Goal: Information Seeking & Learning: Check status

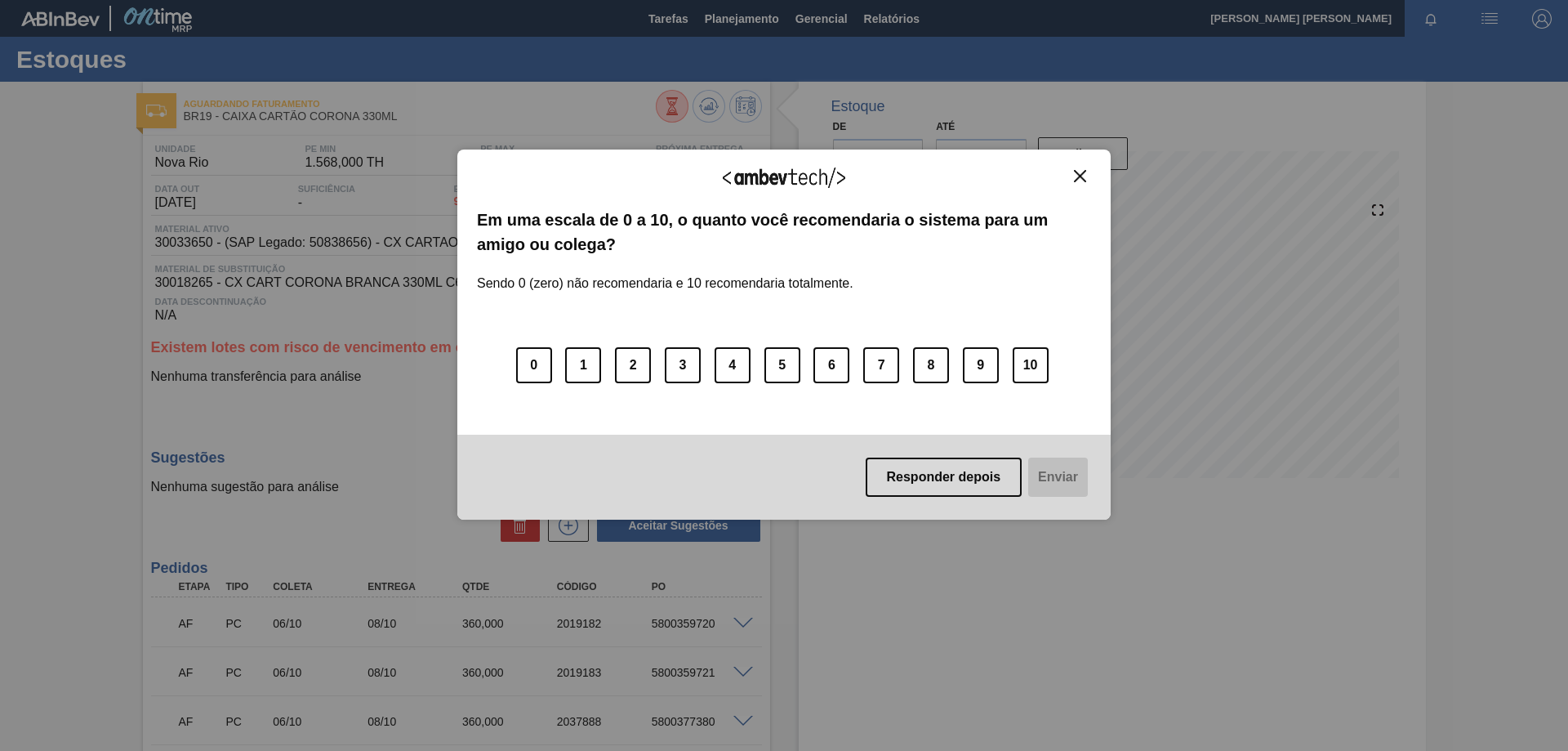
click at [1074, 178] on img "Close" at bounding box center [1080, 176] width 12 height 12
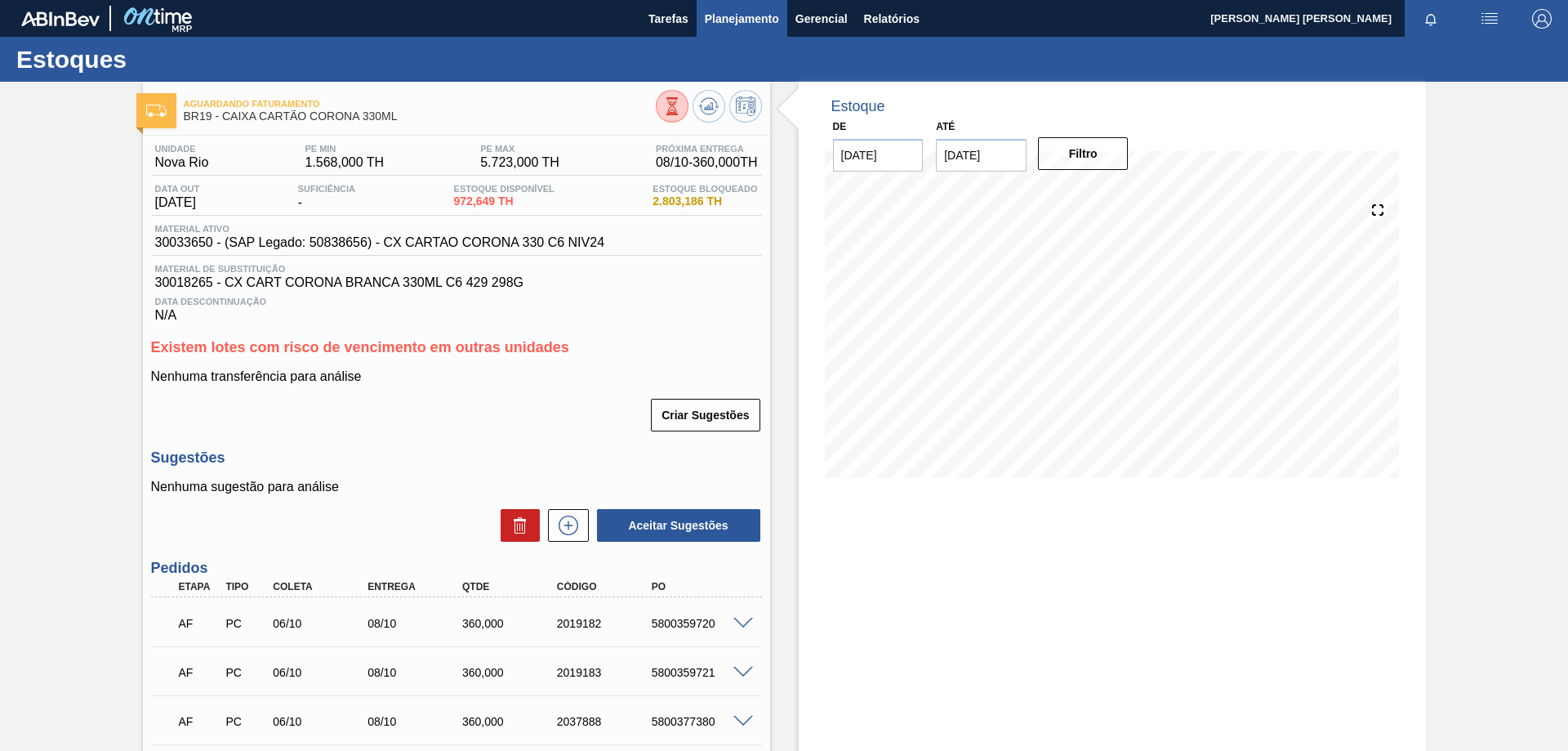
click at [755, 16] on span "Planejamento" at bounding box center [742, 18] width 74 height 20
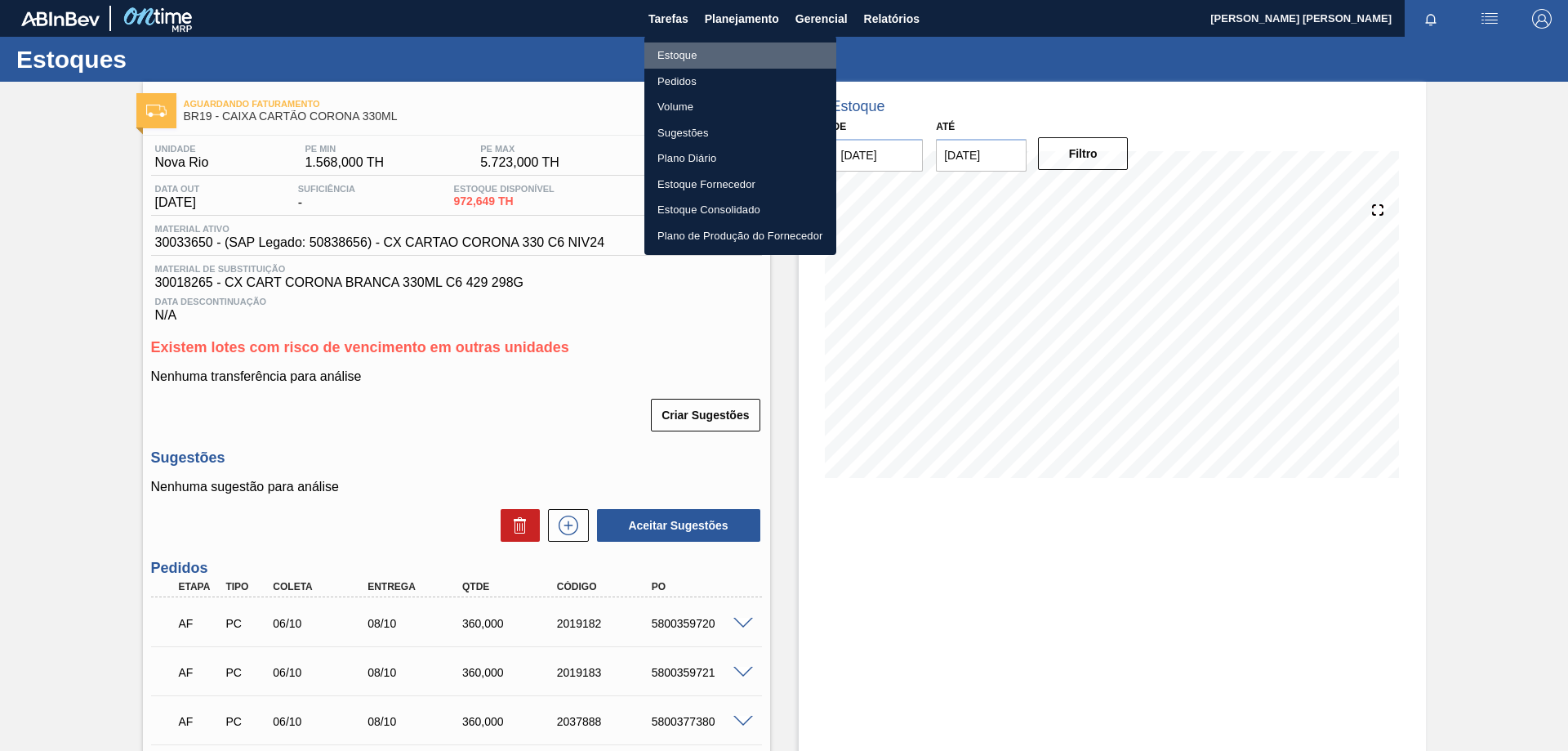
click at [686, 52] on li "Estoque" at bounding box center [740, 55] width 192 height 26
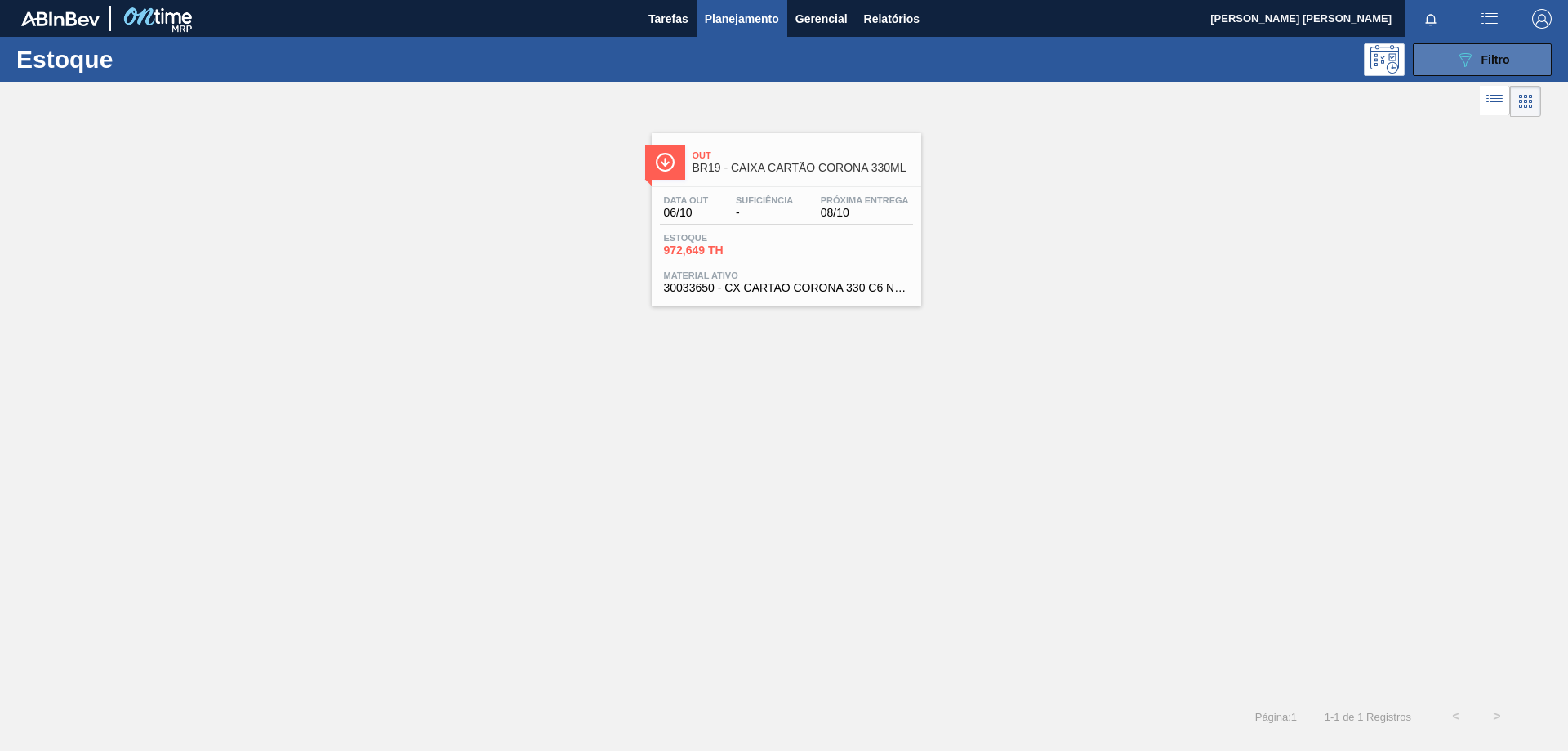
click at [1470, 66] on icon "089F7B8B-B2A5-4AFE-B5C0-19BA573D28AC" at bounding box center [1465, 60] width 20 height 20
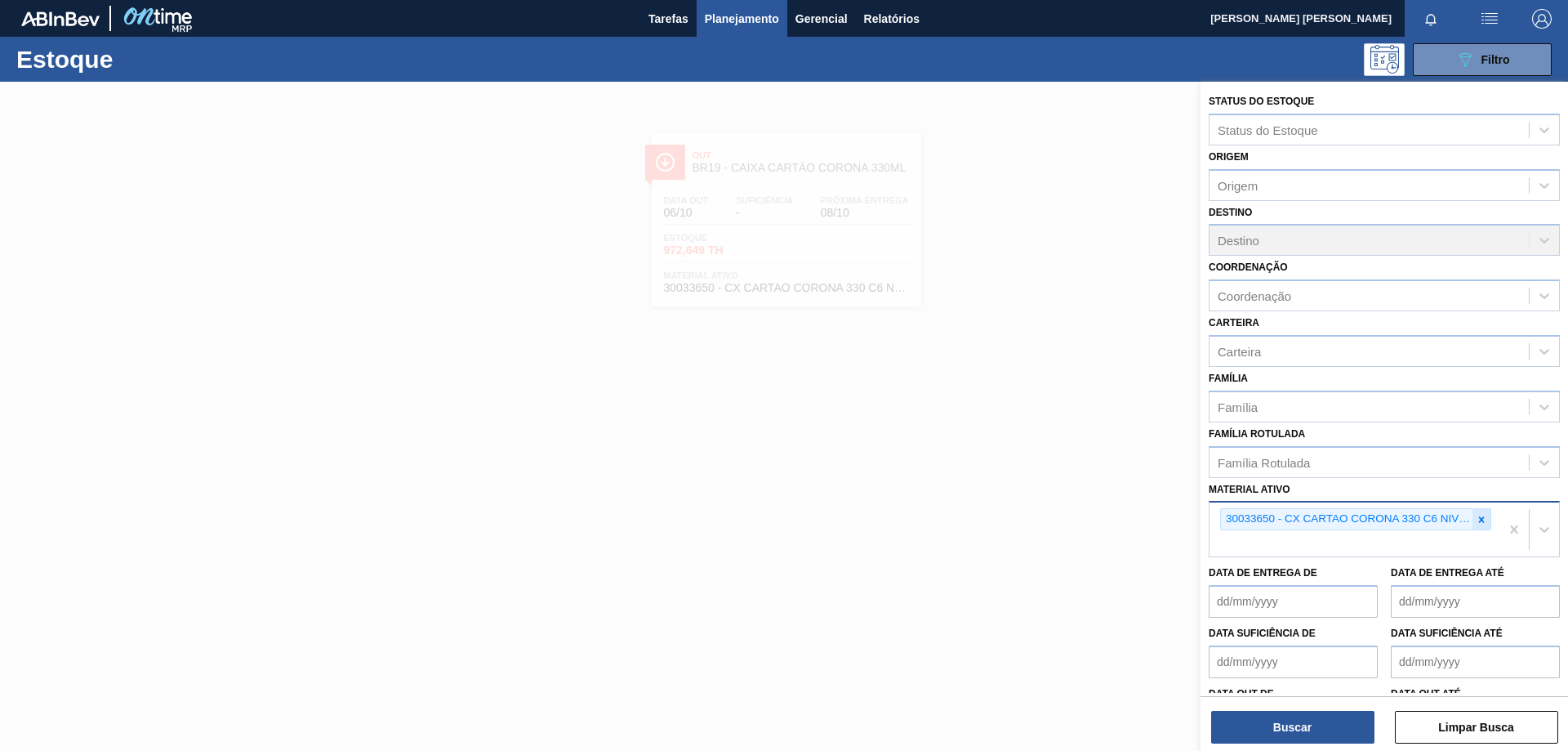
click at [1476, 518] on icon at bounding box center [1481, 519] width 11 height 11
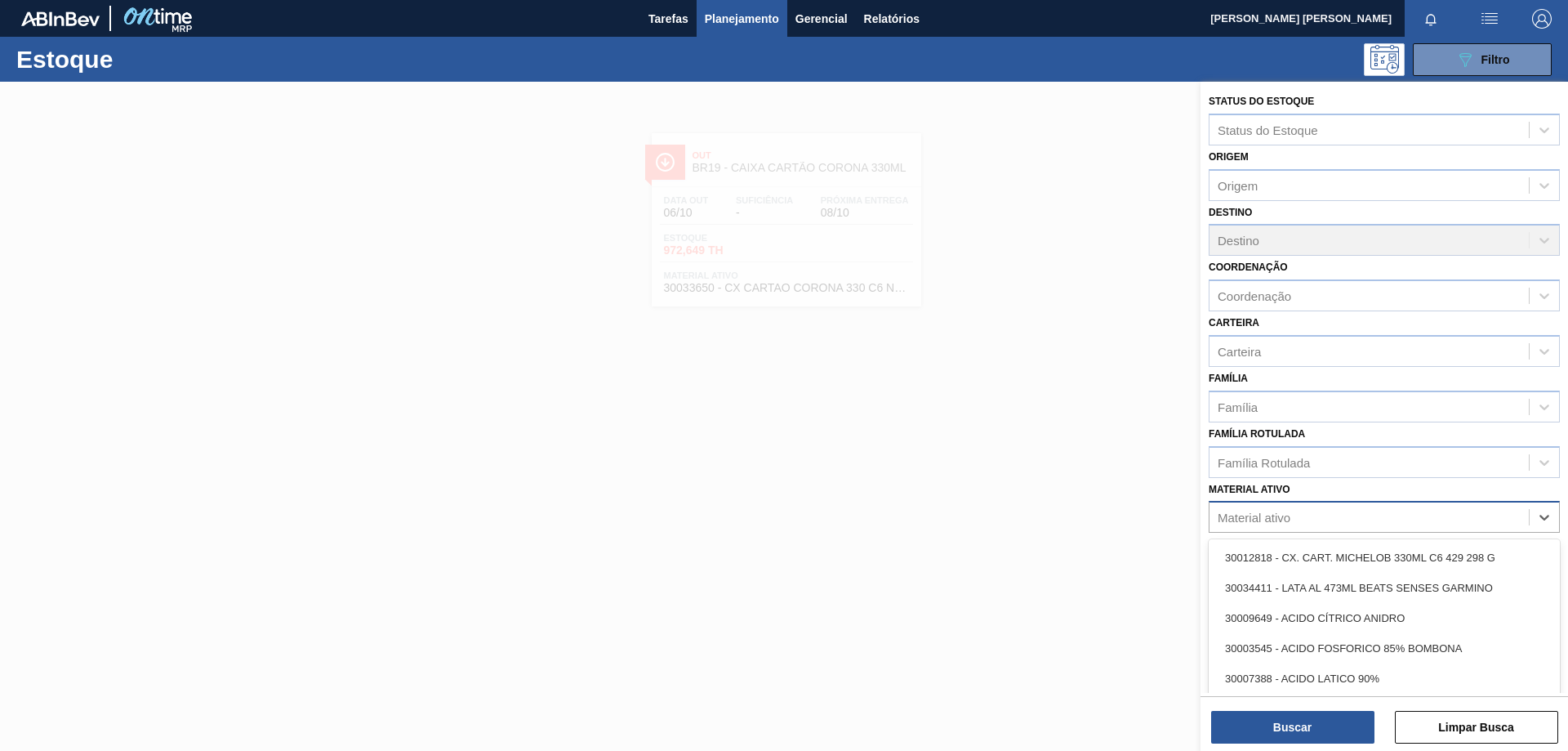
click at [1404, 517] on div "Material ativo" at bounding box center [1369, 517] width 319 height 23
paste ativo "30012602"
type ativo "30012602"
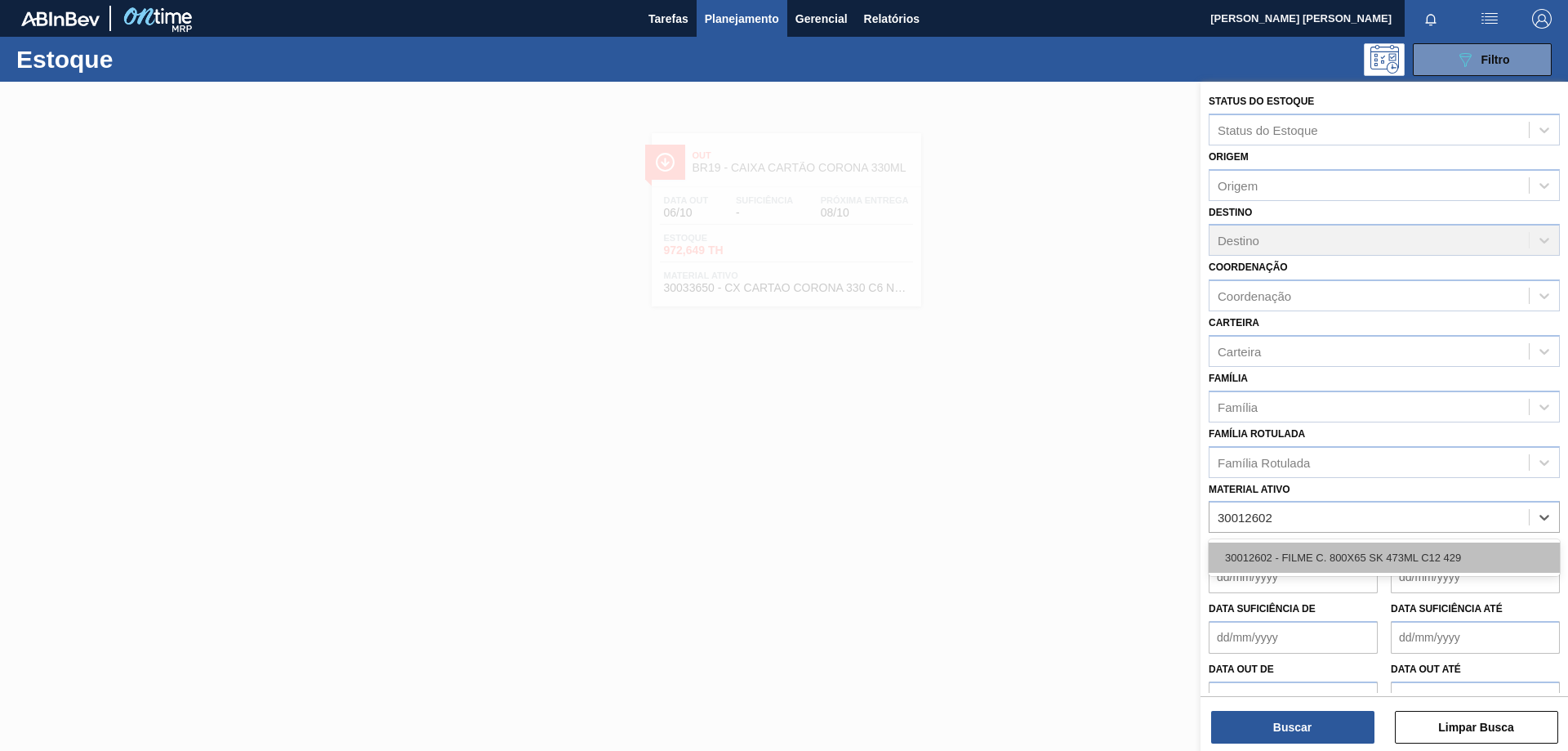
click at [1348, 556] on div "30012602 - FILME C. 800X65 SK 473ML C12 429" at bounding box center [1384, 557] width 352 height 30
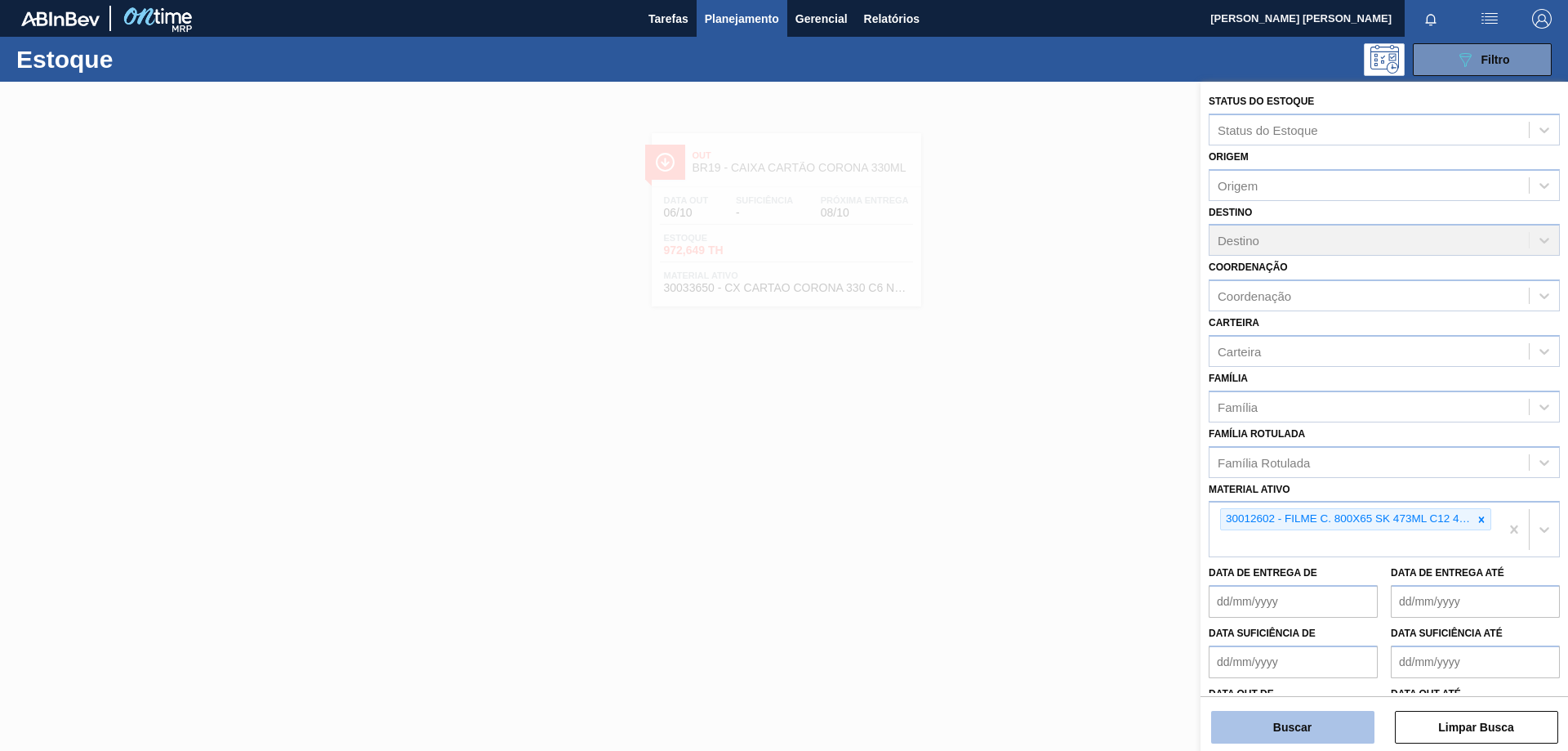
click at [1294, 740] on button "Buscar" at bounding box center [1293, 728] width 164 height 33
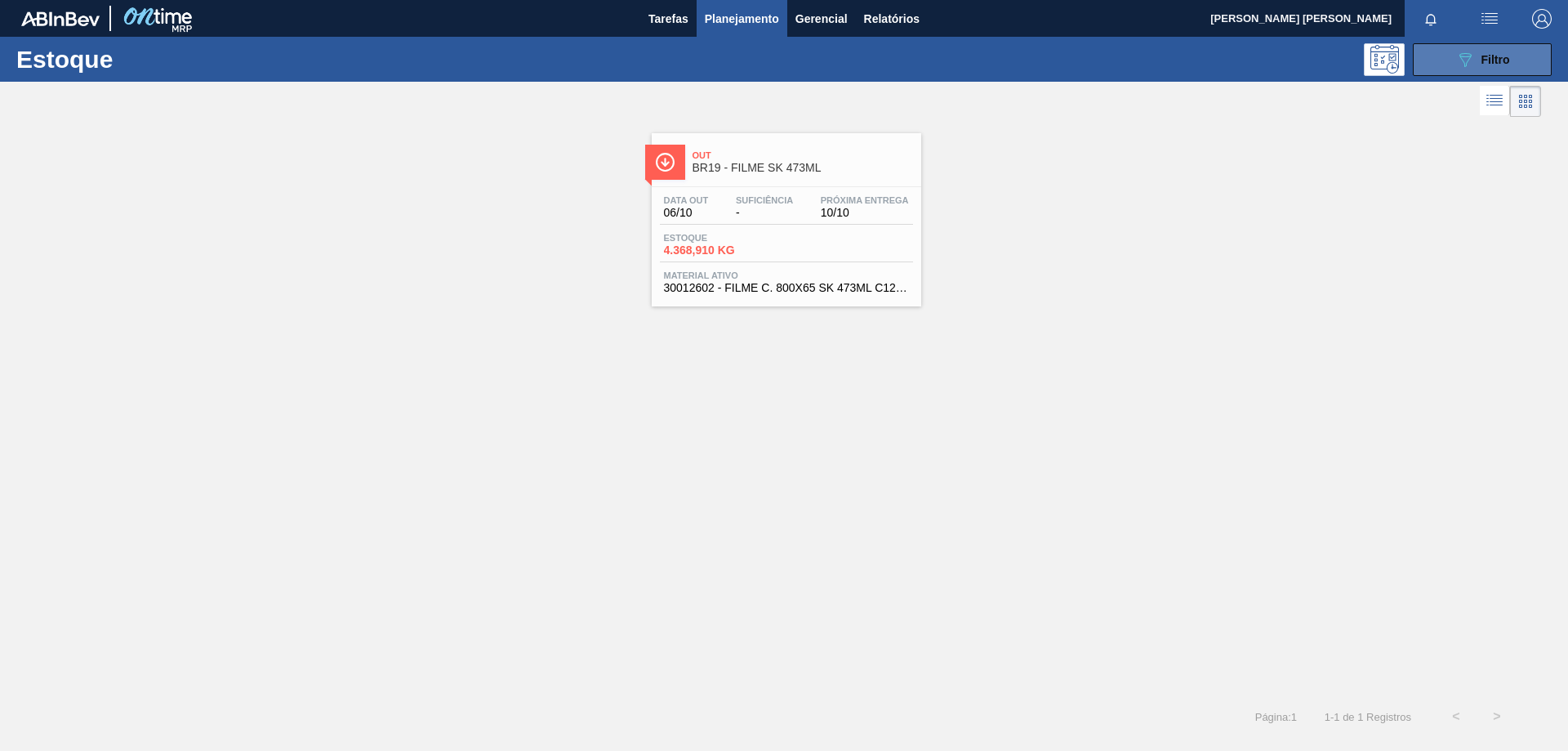
click at [1493, 67] on div "089F7B8B-B2A5-4AFE-B5C0-19BA573D28AC Filtro" at bounding box center [1482, 60] width 55 height 20
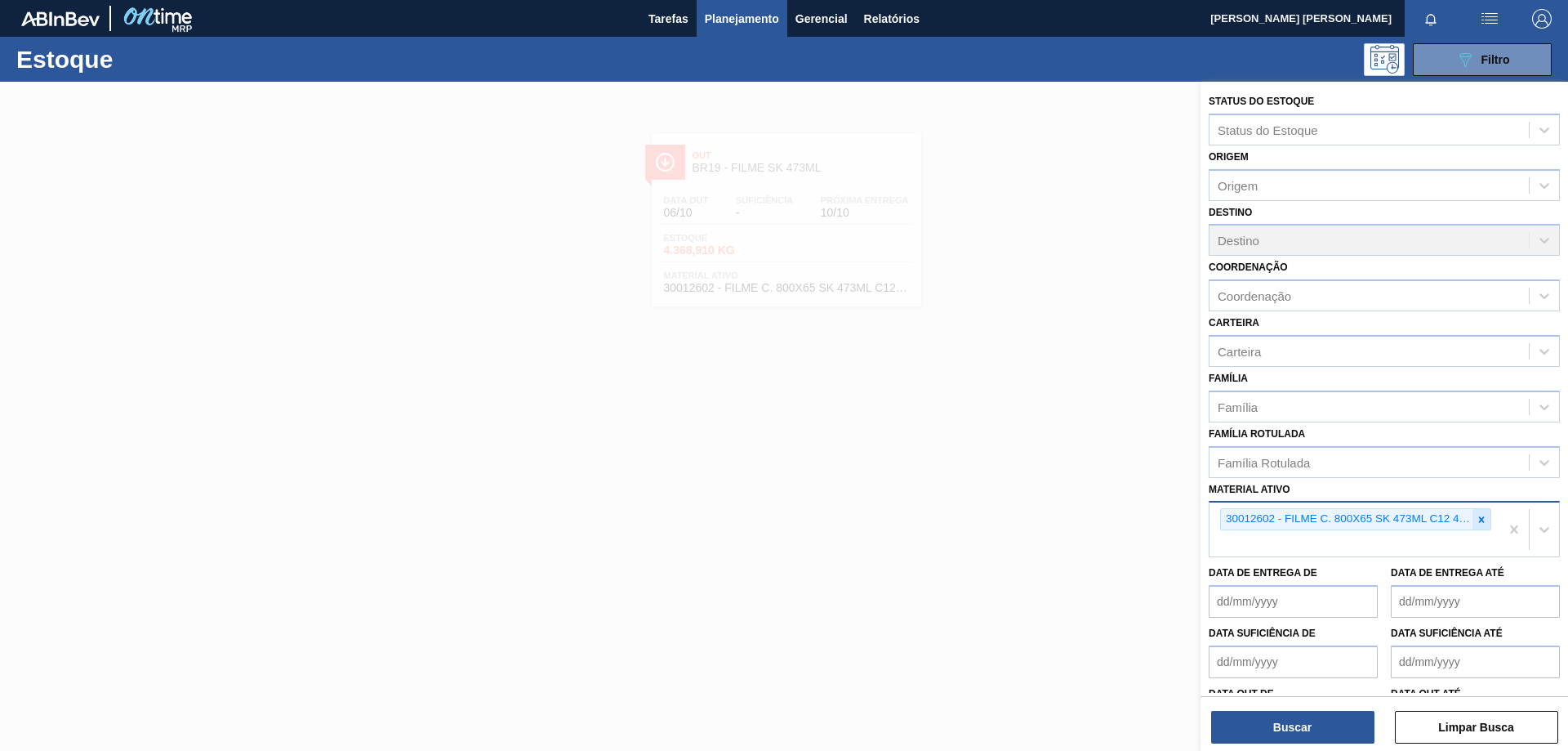
click at [1477, 525] on icon at bounding box center [1481, 519] width 11 height 11
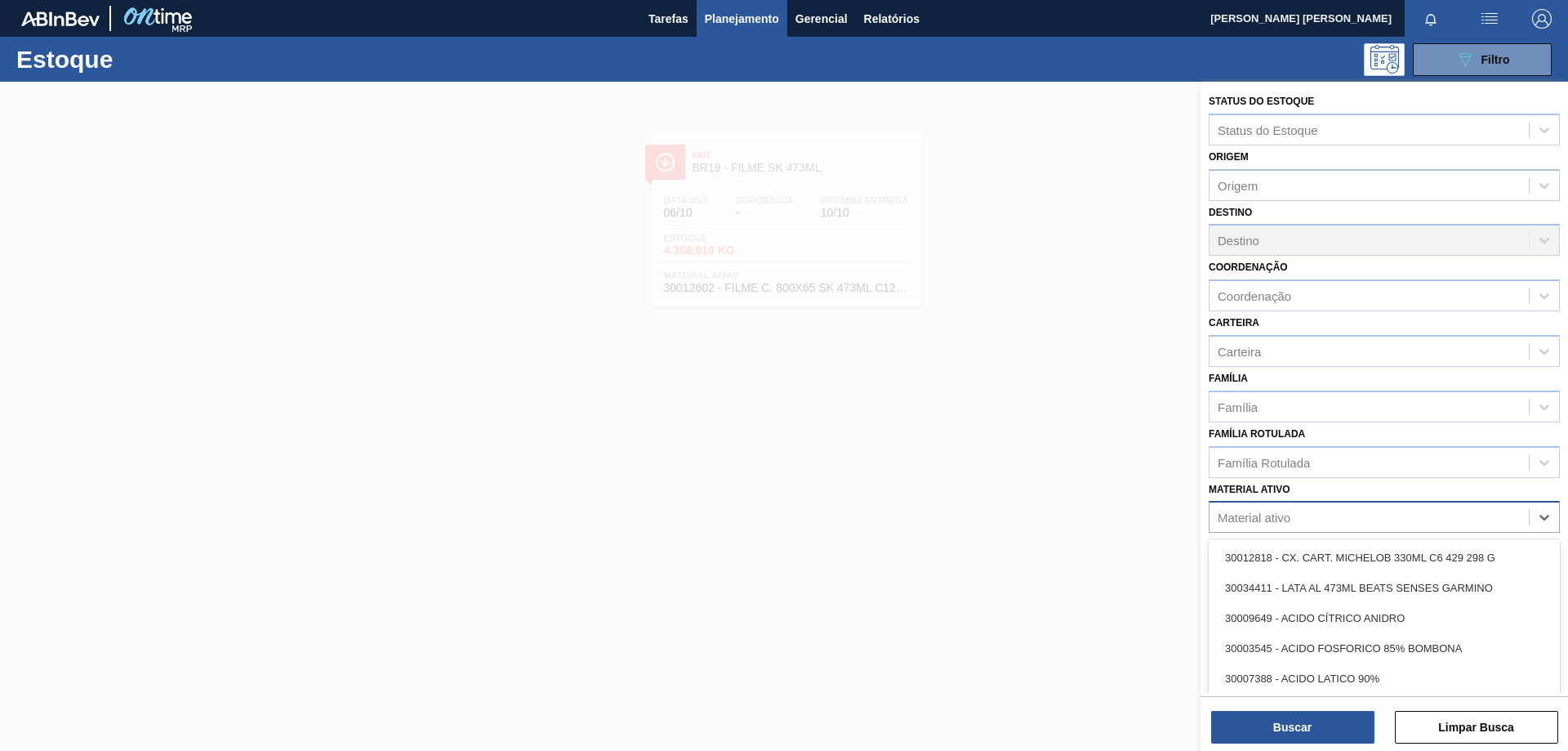
click at [1360, 516] on div "Material ativo" at bounding box center [1369, 517] width 319 height 23
paste ativo "30007970"
type ativo "30007970"
drag, startPoint x: 1347, startPoint y: 556, endPoint x: 1317, endPoint y: 665, distance: 113.1
click at [1346, 557] on div "30007970 - TAMPA AL AUTO CDL DOURADA CANPACK" at bounding box center [1384, 557] width 352 height 30
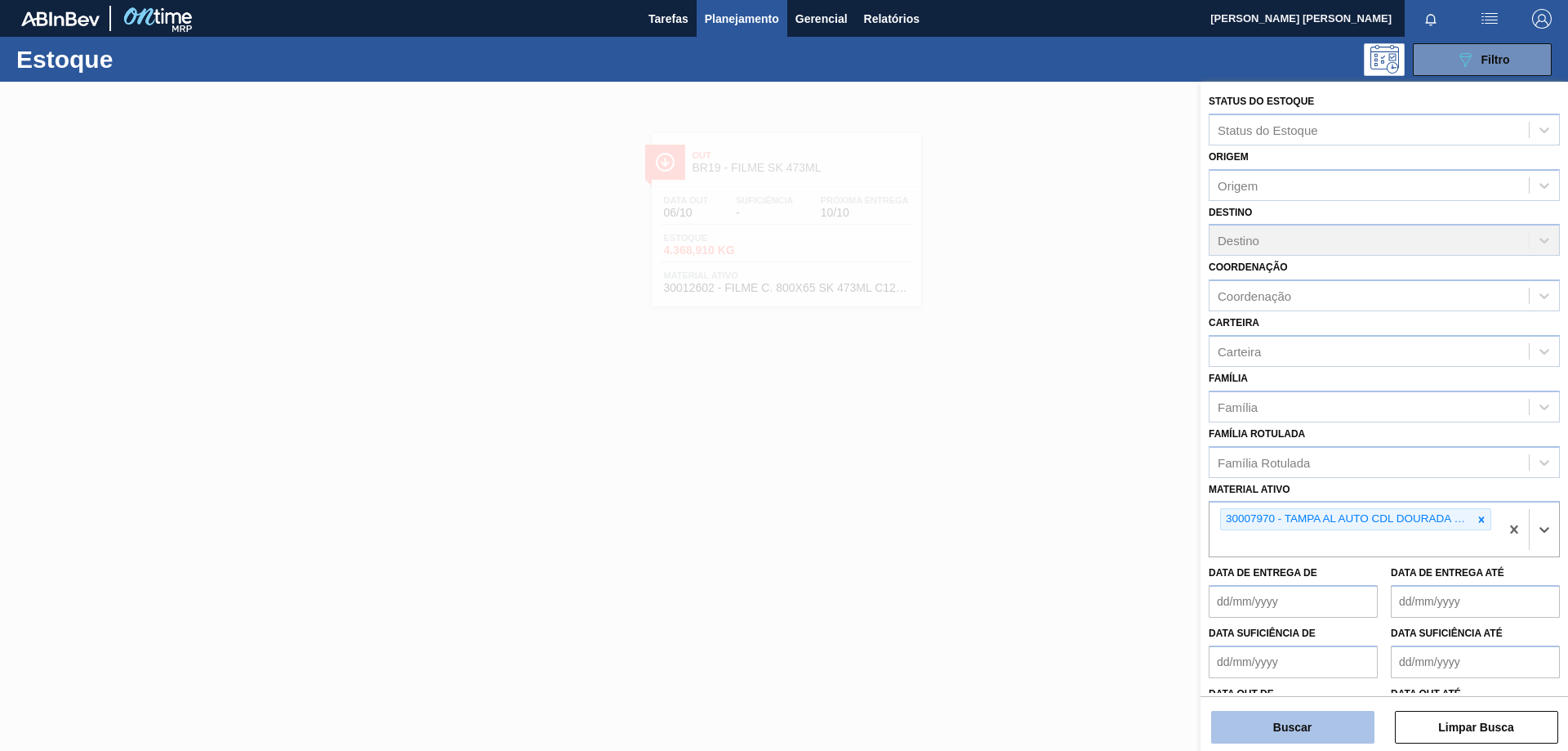
click at [1287, 728] on button "Buscar" at bounding box center [1293, 728] width 164 height 33
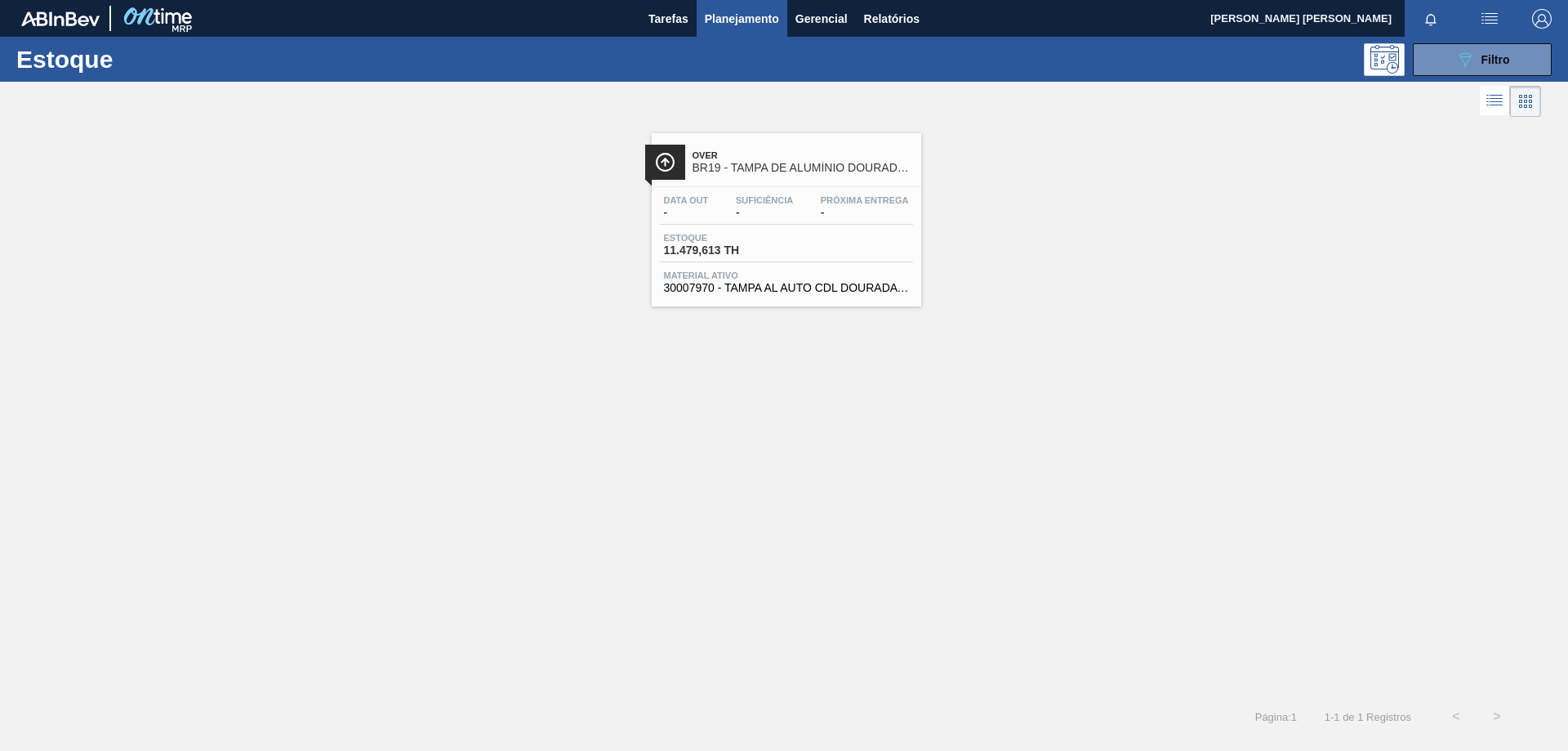
click at [745, 241] on span "Estoque" at bounding box center [721, 237] width 114 height 10
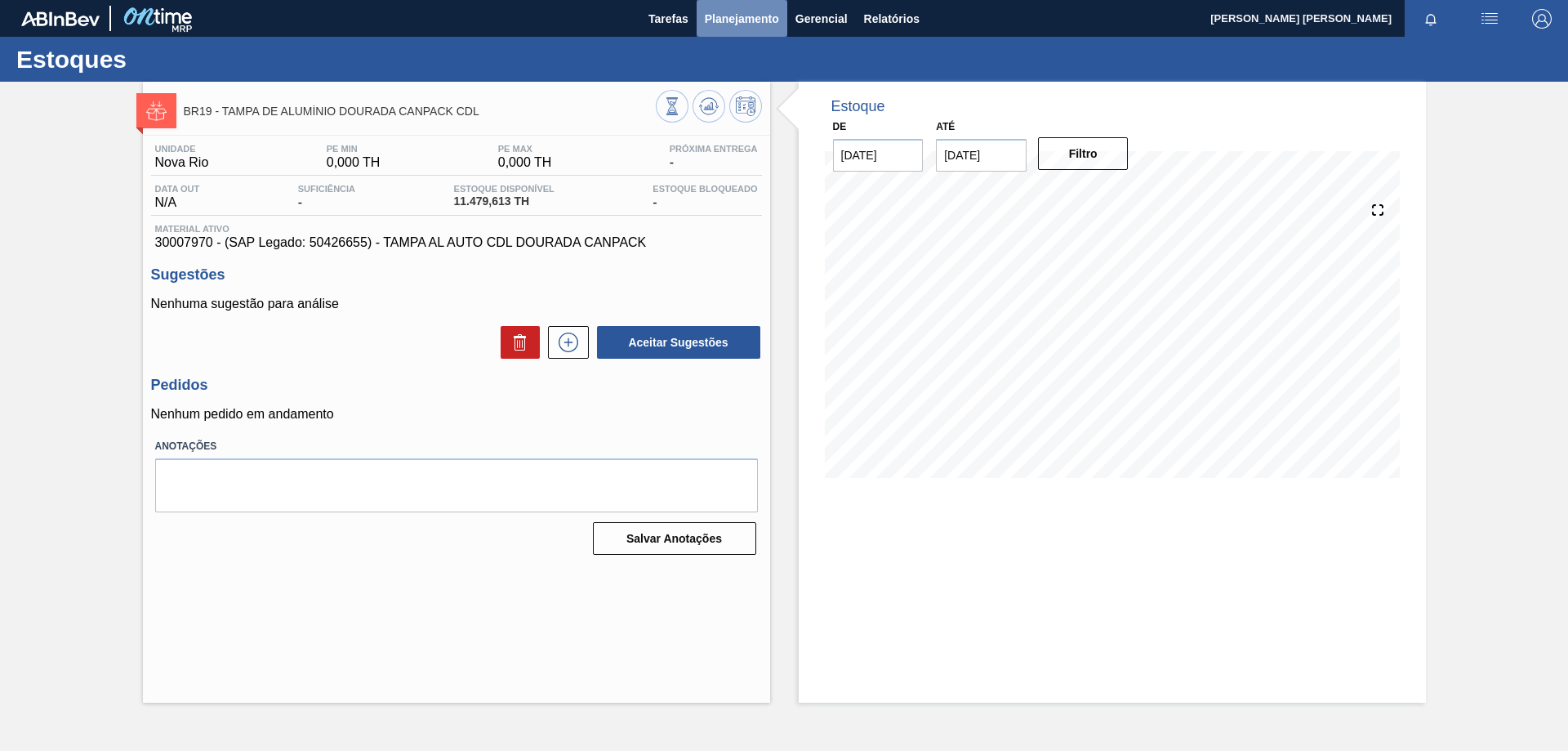
click at [729, 28] on button "Planejamento" at bounding box center [742, 18] width 91 height 36
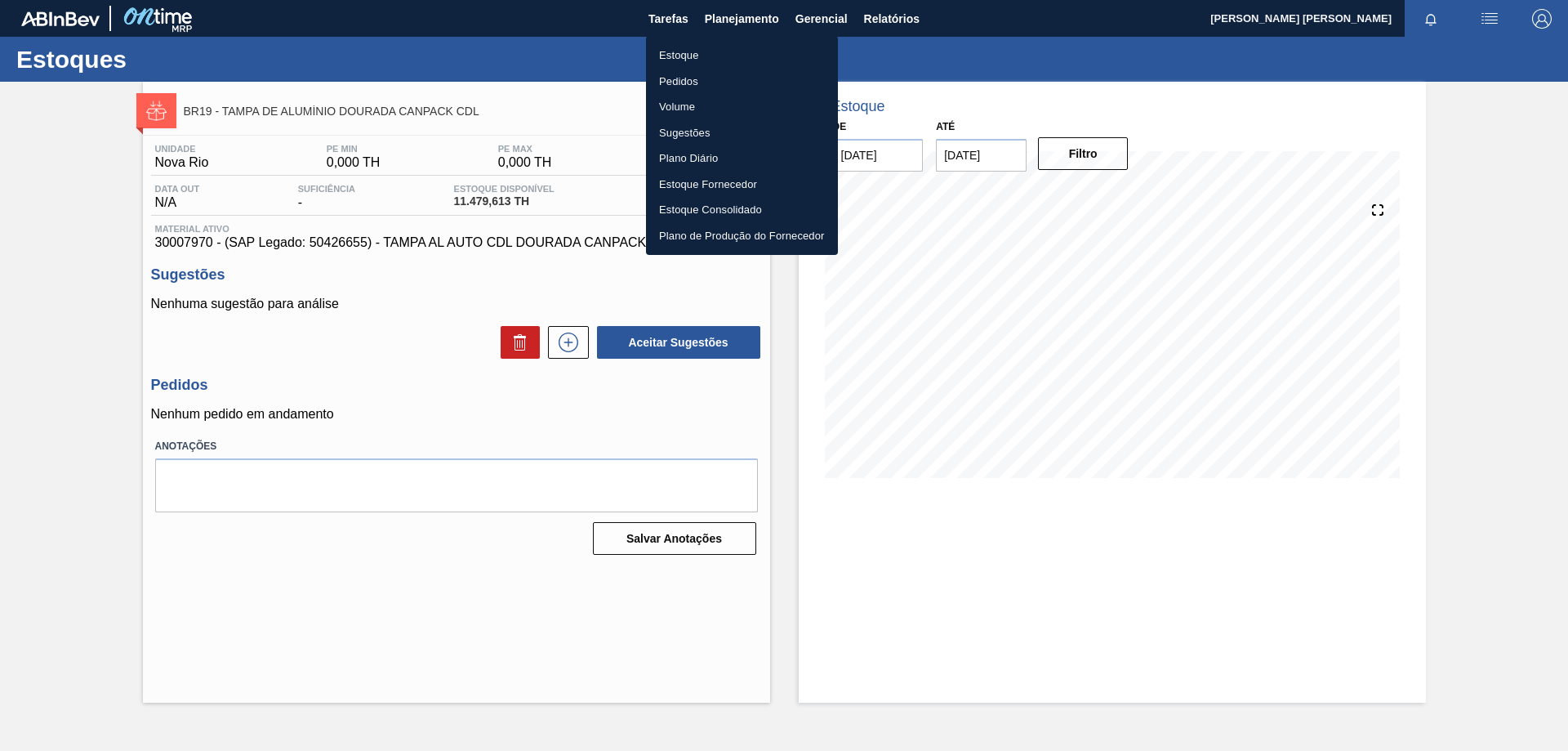
click at [706, 57] on li "Estoque" at bounding box center [742, 55] width 192 height 26
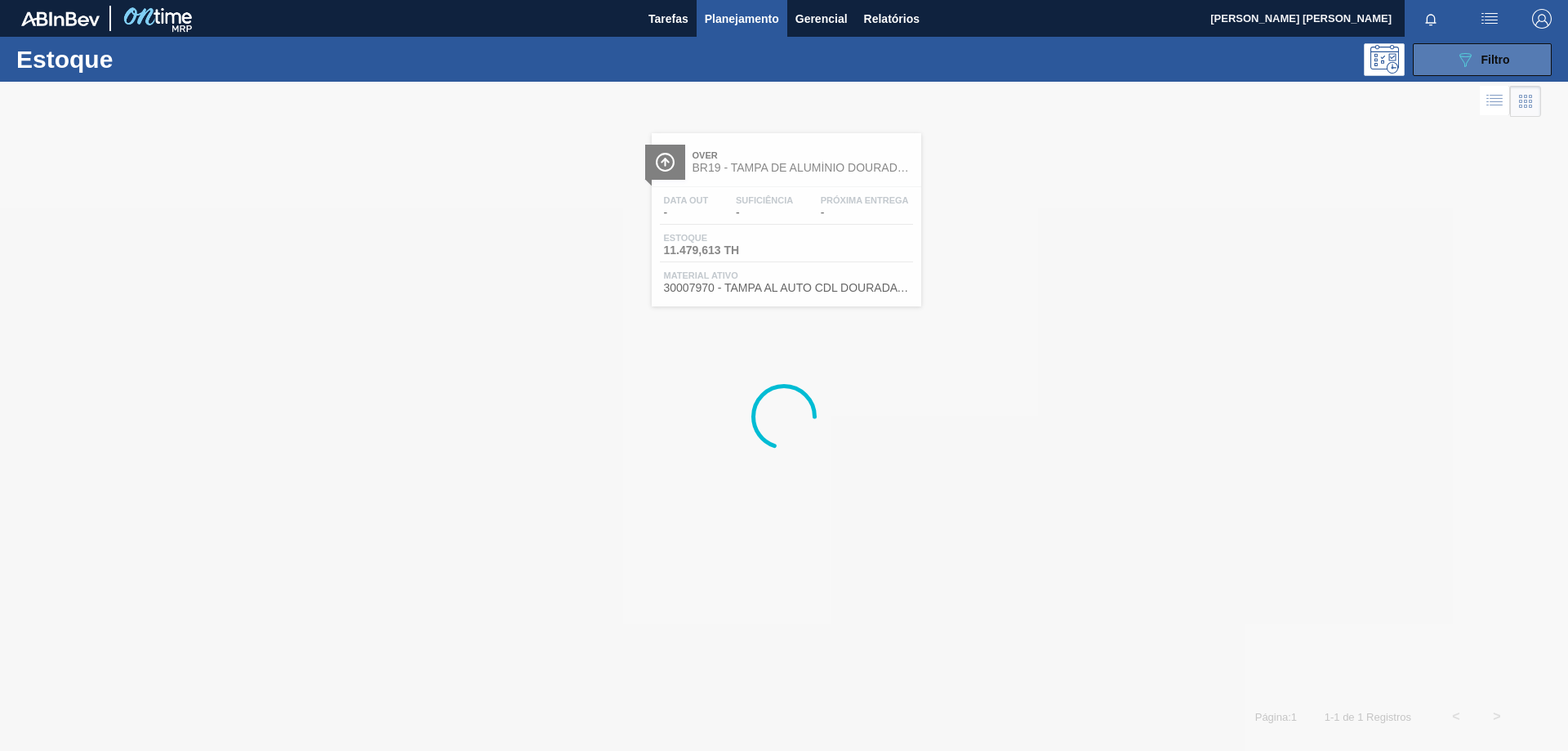
click at [1454, 63] on button "089F7B8B-B2A5-4AFE-B5C0-19BA573D28AC Filtro" at bounding box center [1482, 60] width 139 height 33
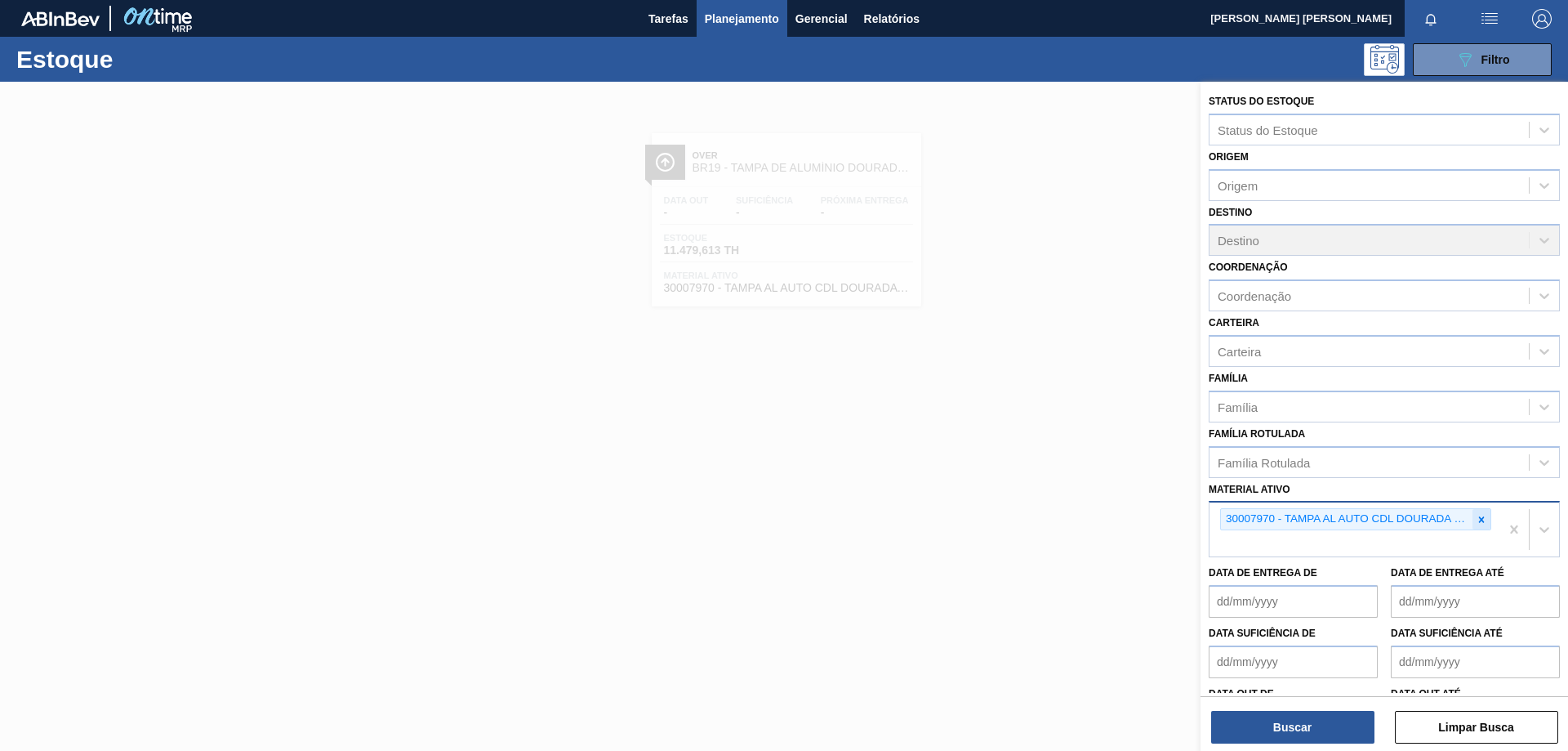
click at [1481, 525] on icon at bounding box center [1481, 519] width 11 height 11
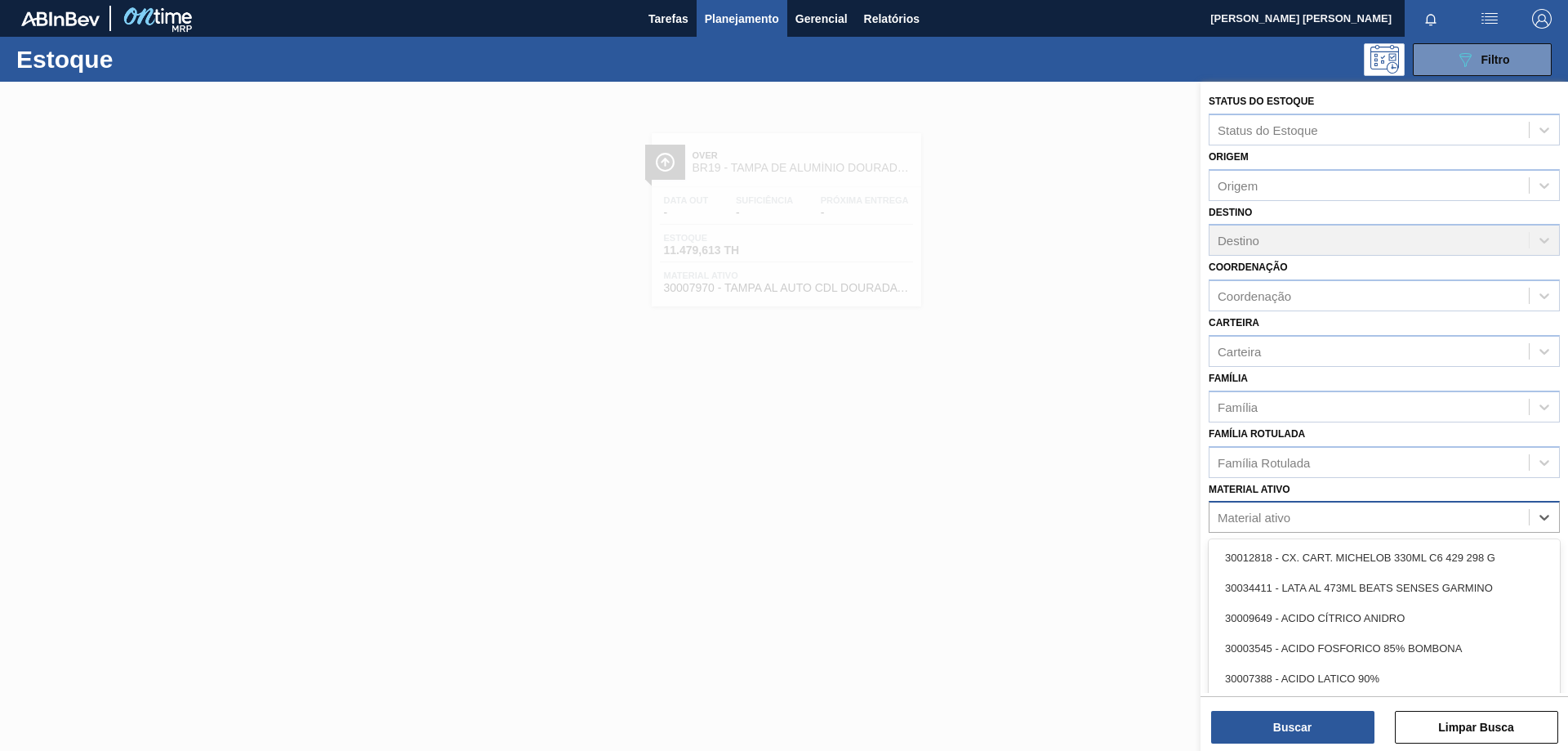
click at [1350, 521] on div "Material ativo" at bounding box center [1369, 517] width 319 height 23
paste ativo "30002702"
type ativo "30002702"
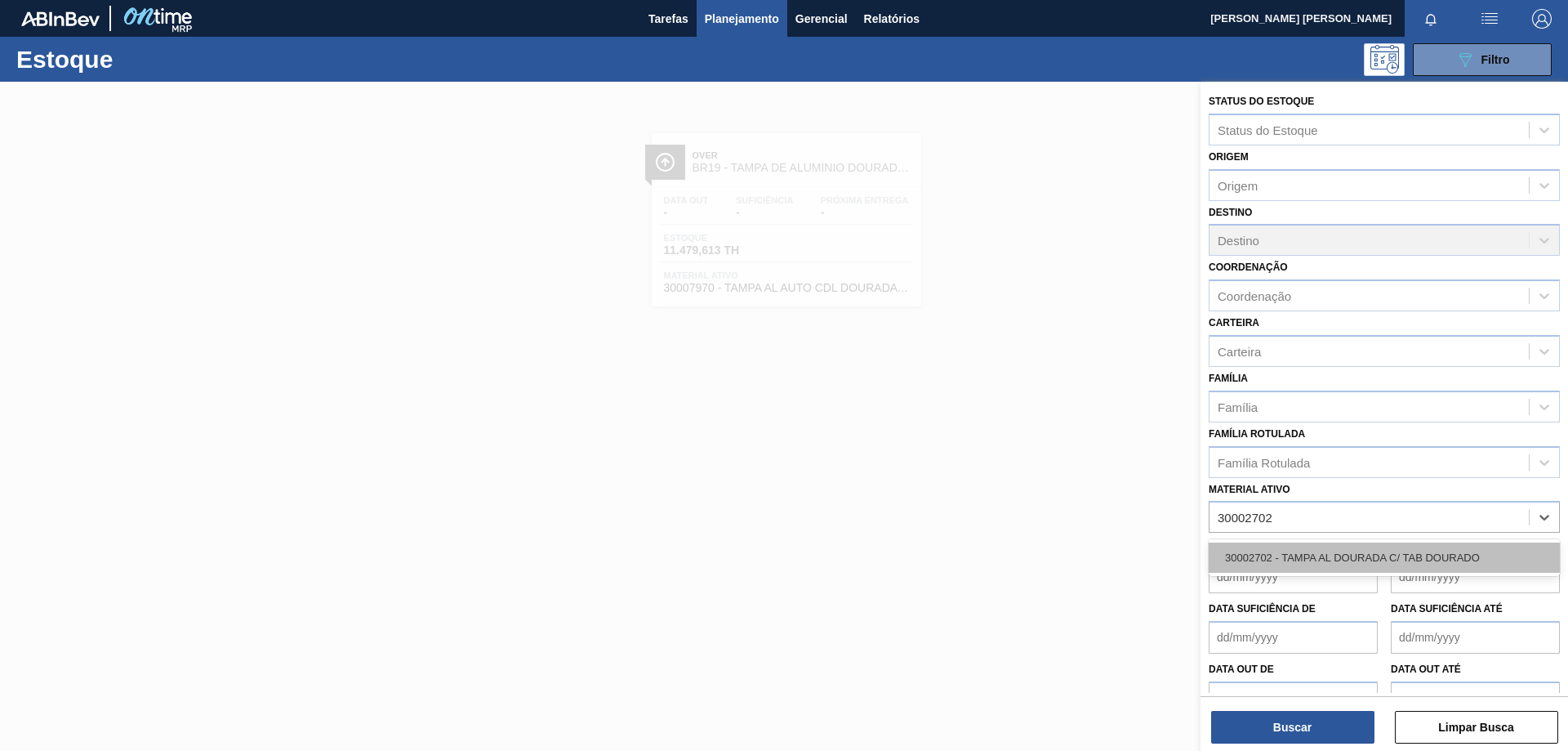
click at [1332, 555] on div "30002702 - TAMPA AL DOURADA C/ TAB DOURADO" at bounding box center [1384, 557] width 352 height 30
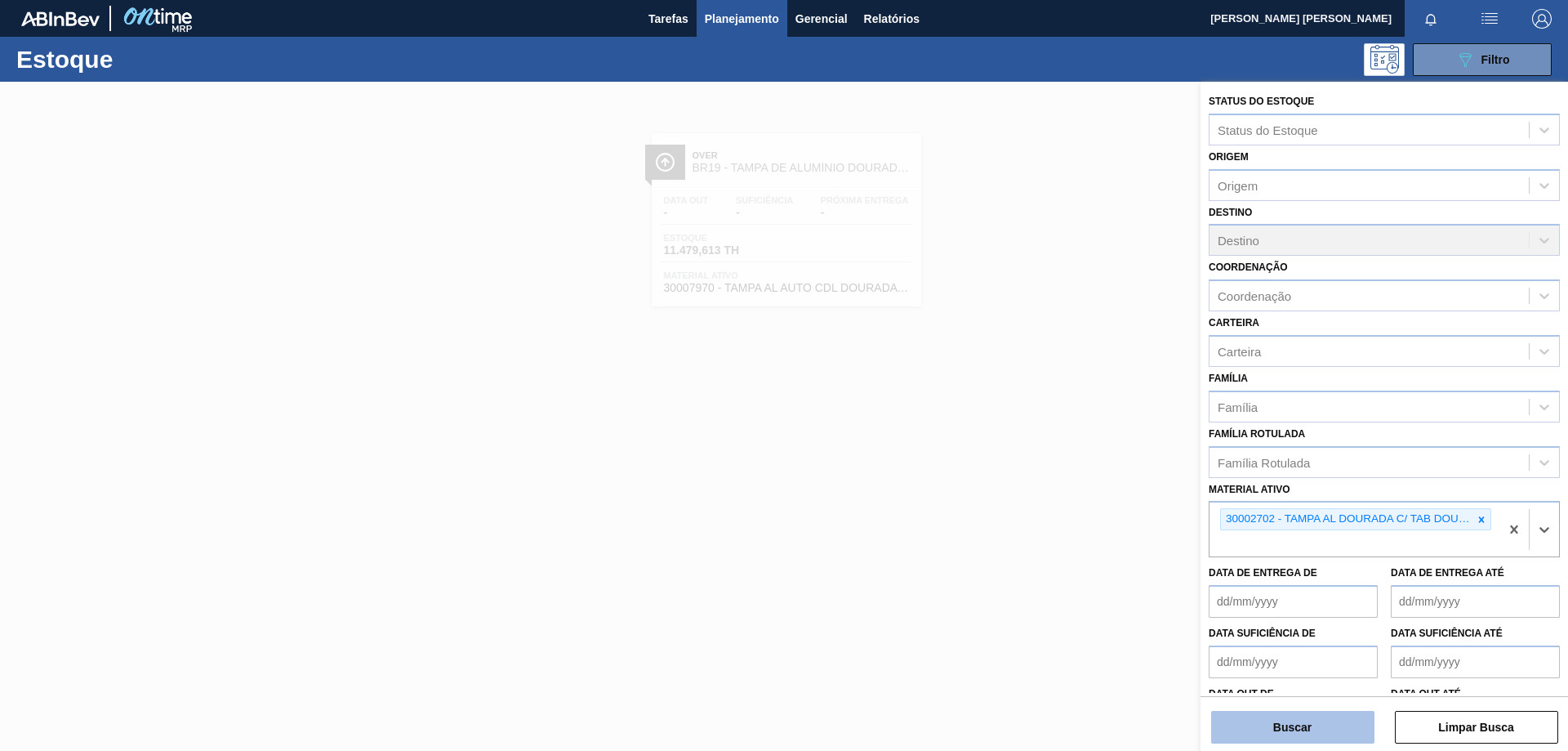
click at [1288, 732] on button "Buscar" at bounding box center [1293, 728] width 164 height 33
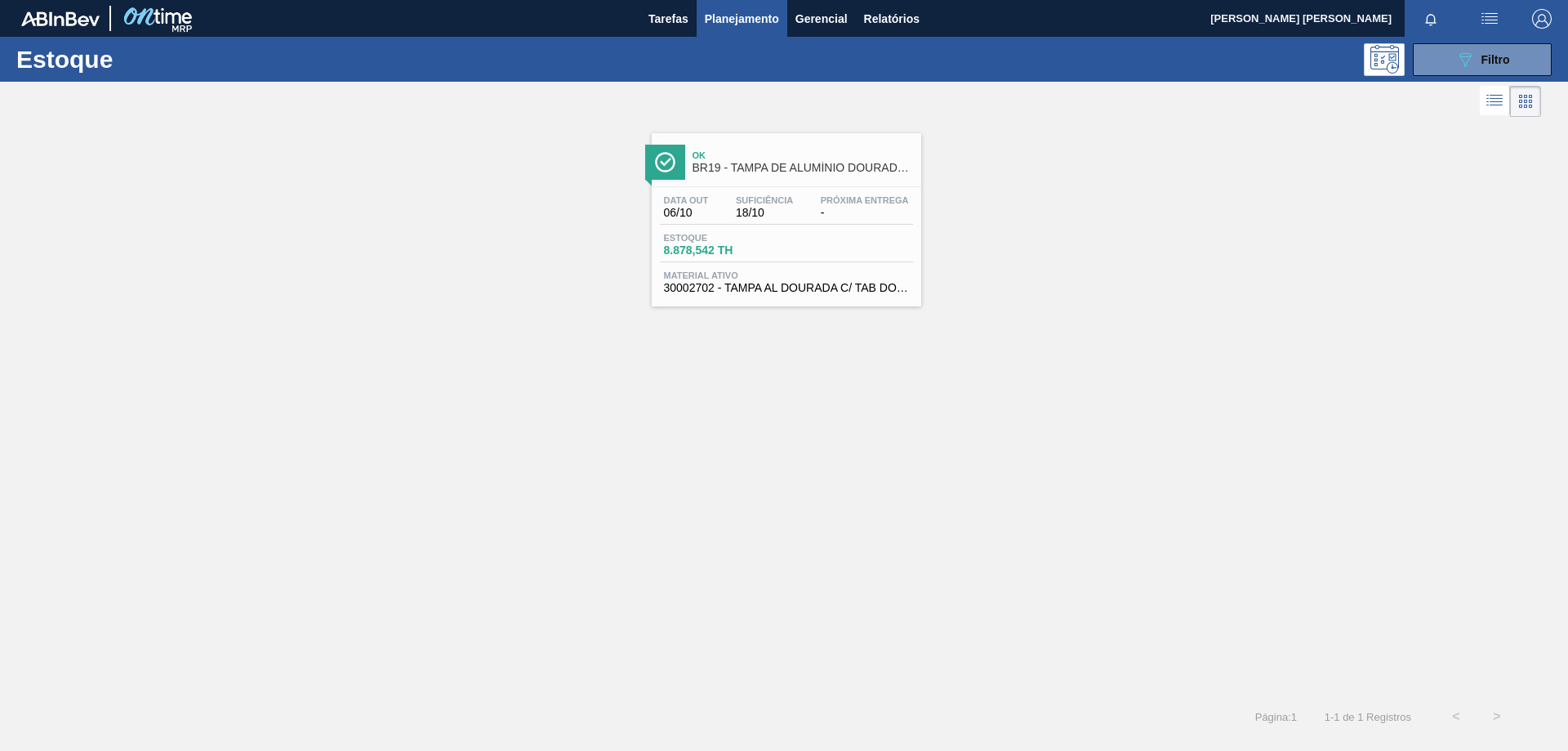
click at [799, 194] on div "Data out 06/10 Suficiência 18/10 Próxima Entrega - [GEOGRAPHIC_DATA] 8.878,542 …" at bounding box center [786, 243] width 269 height 111
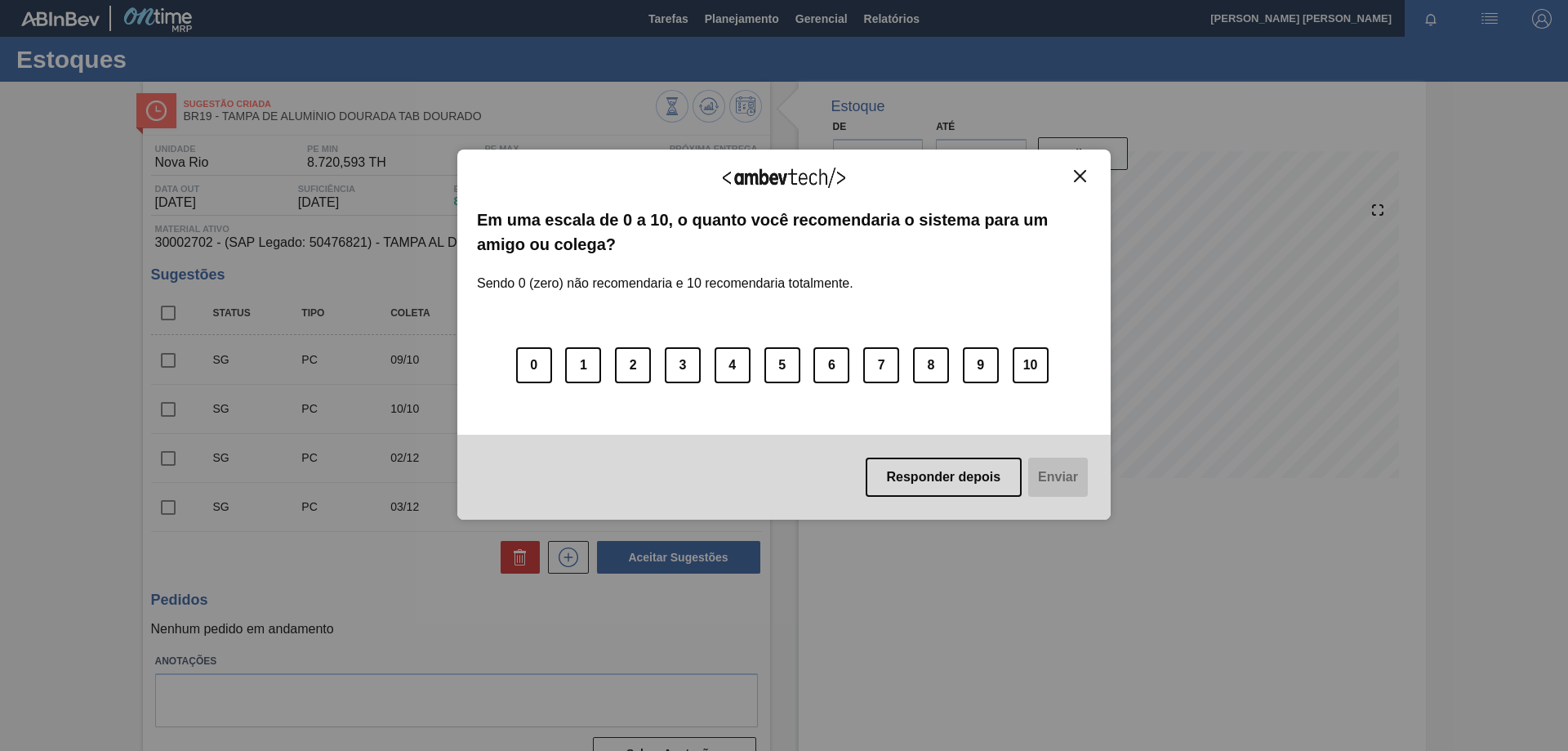
click at [1083, 176] on img "Close" at bounding box center [1080, 176] width 12 height 12
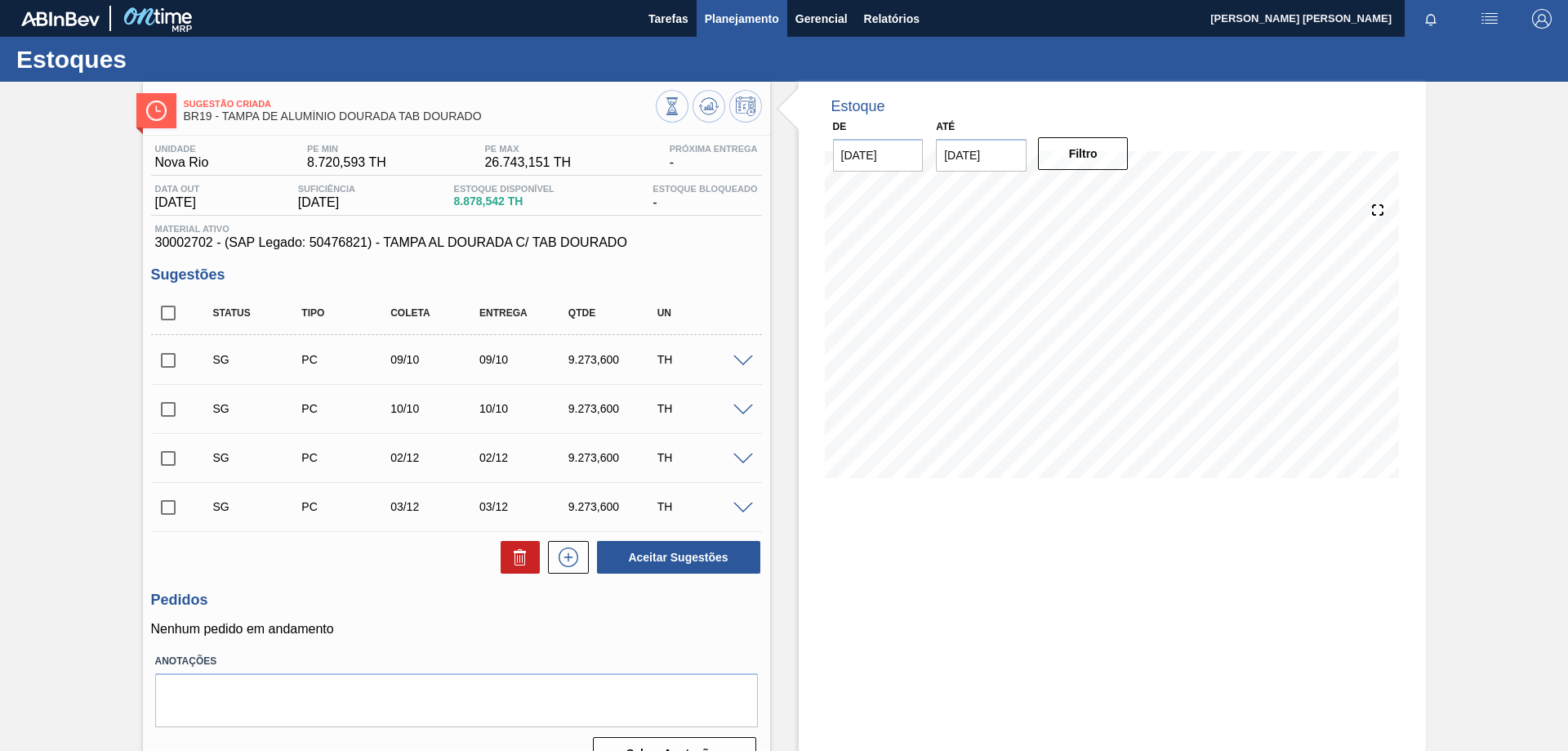
click at [749, 15] on span "Planejamento" at bounding box center [742, 18] width 74 height 20
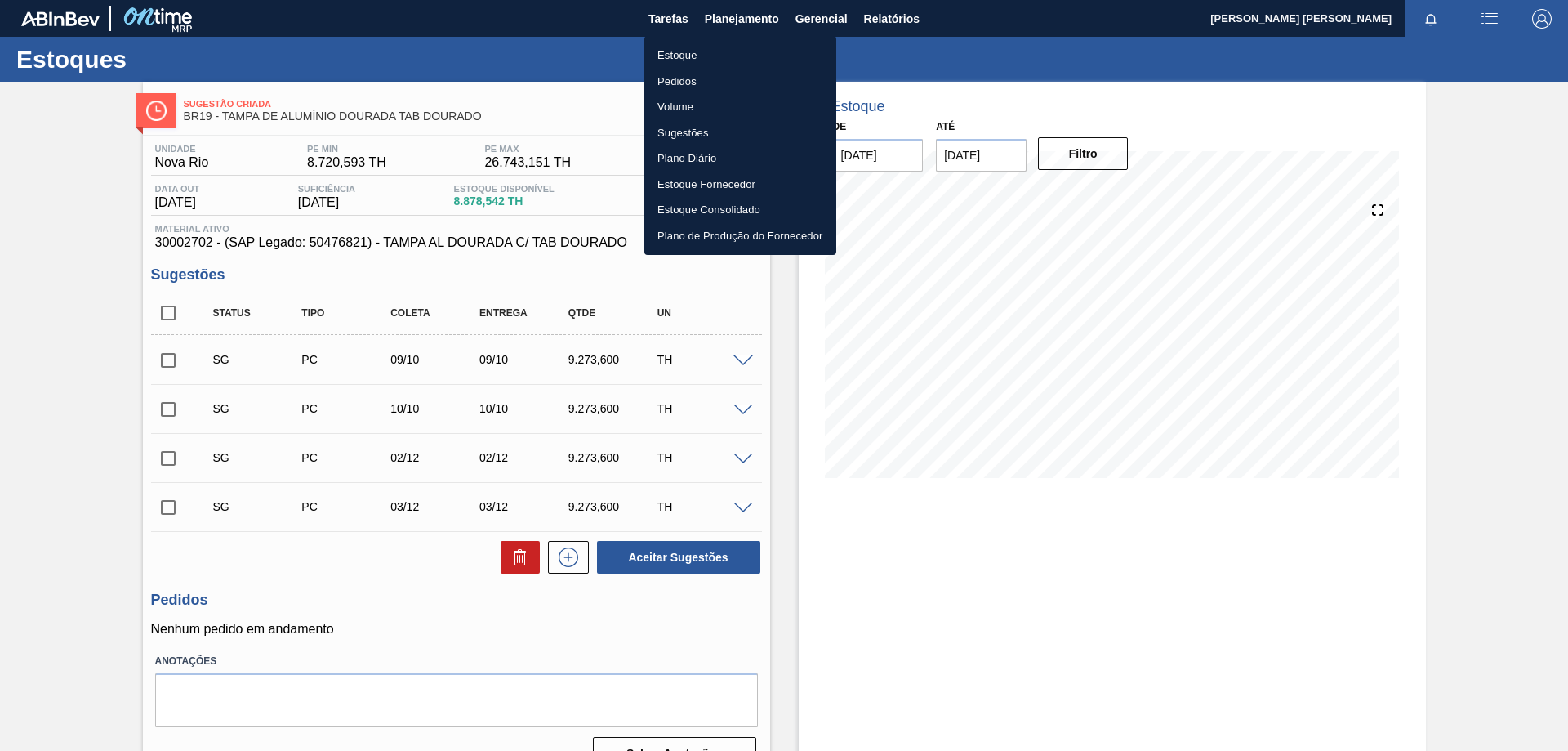
click at [687, 49] on li "Estoque" at bounding box center [740, 55] width 192 height 26
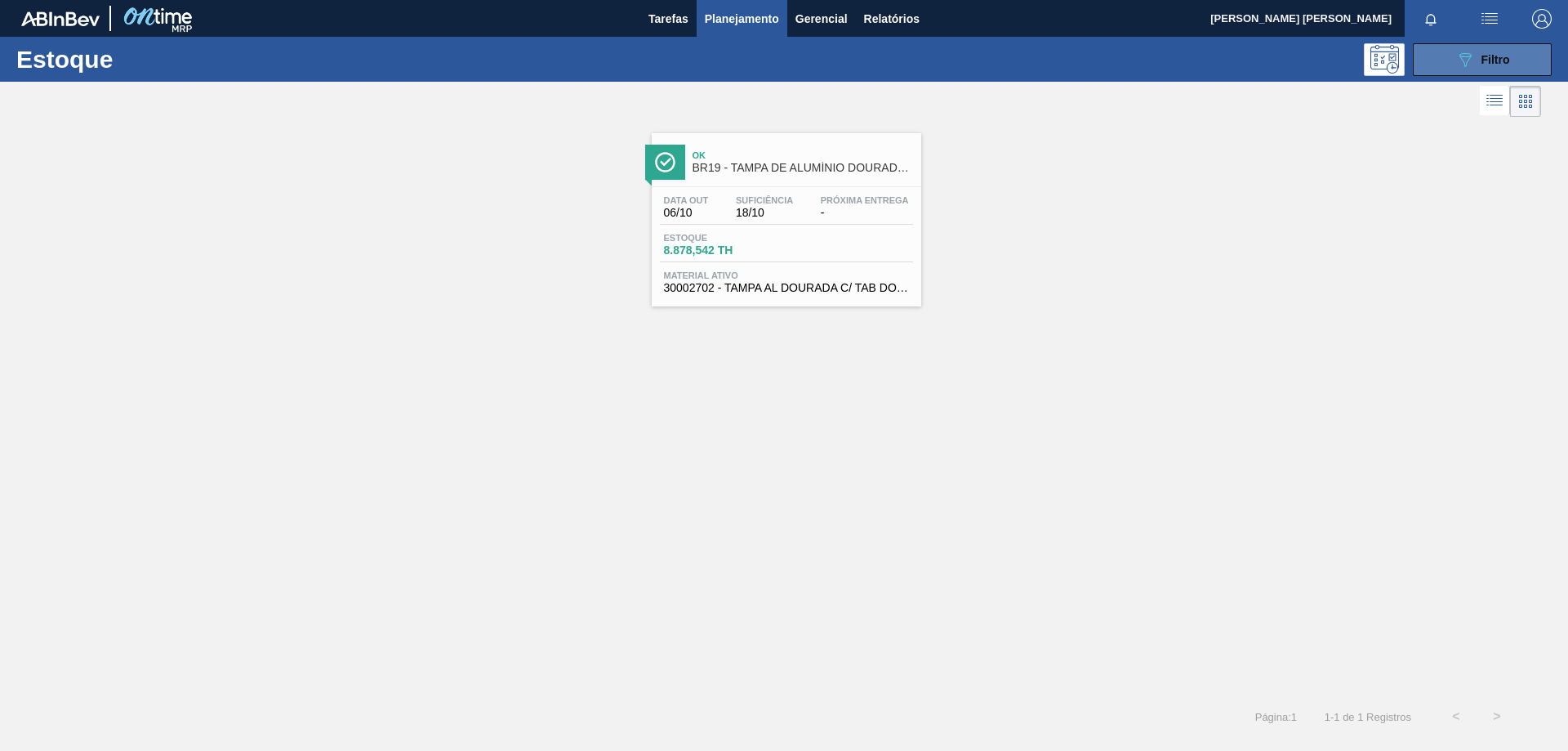
drag, startPoint x: 1451, startPoint y: 62, endPoint x: 1451, endPoint y: 226, distance: 164.0
click at [1451, 64] on button "089F7B8B-B2A5-4AFE-B5C0-19BA573D28AC Filtro" at bounding box center [1482, 60] width 139 height 33
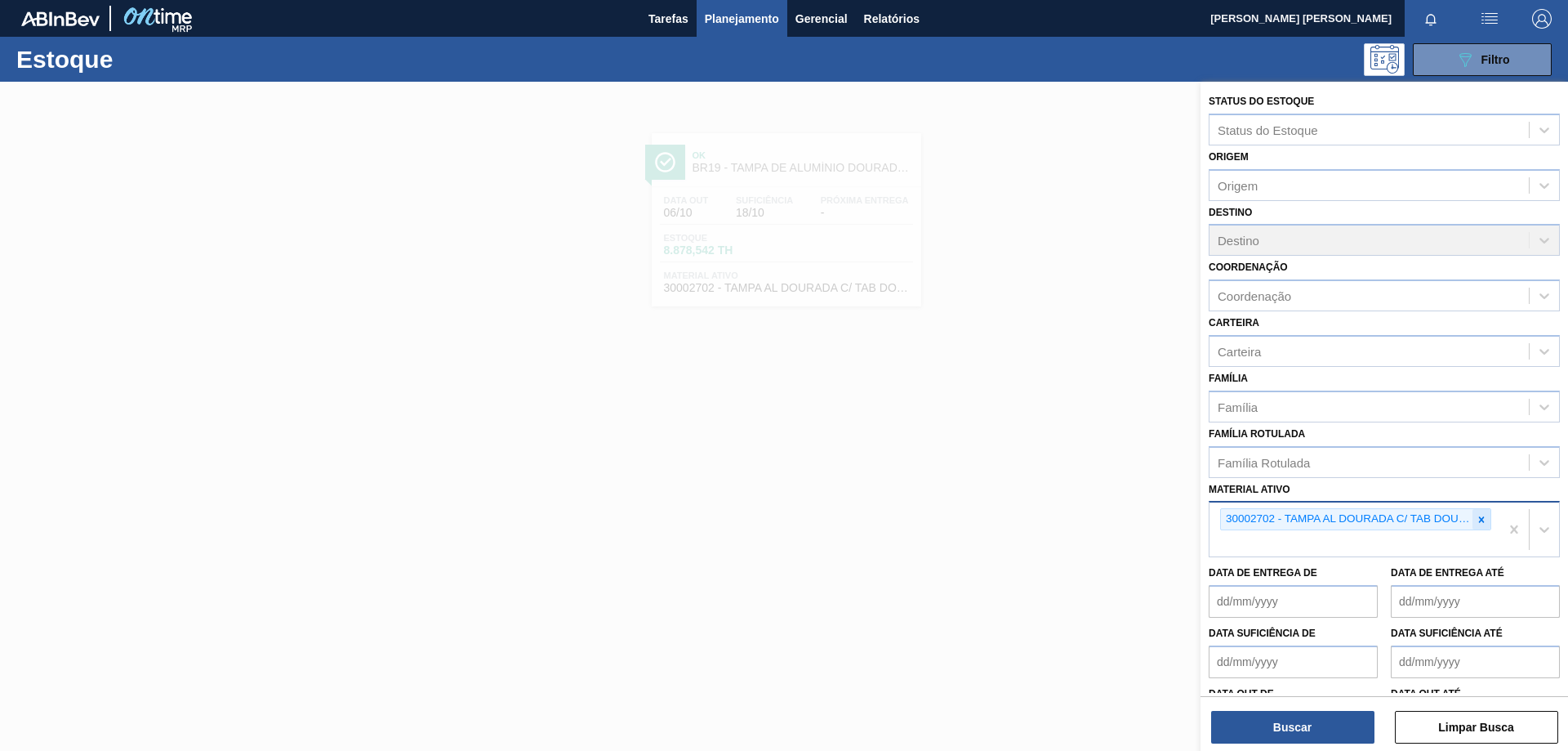
click at [1476, 517] on icon at bounding box center [1481, 519] width 11 height 11
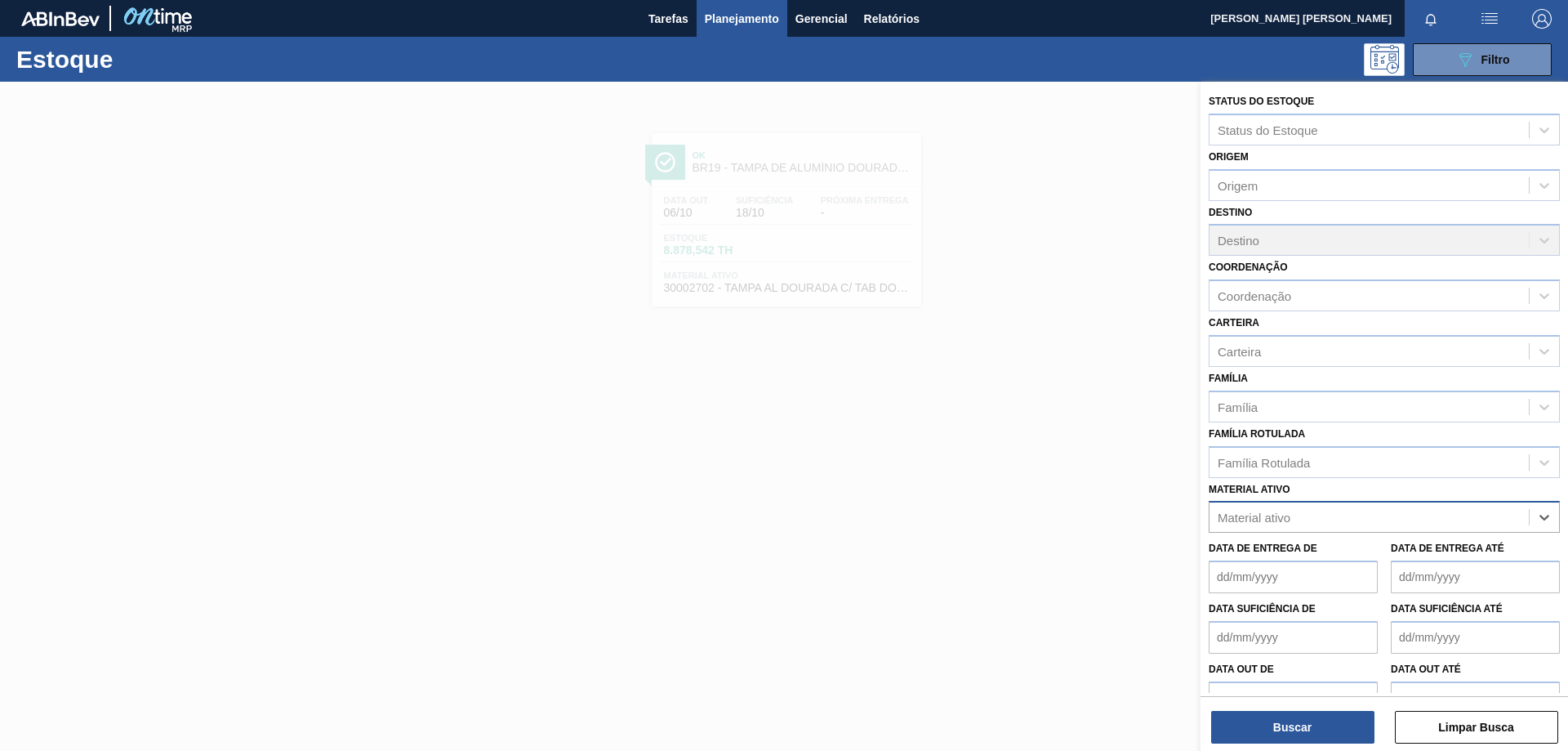
paste ativo "20009255"
type ativo "20009255"
click at [1390, 556] on div "20009255 - ROT FRONT ORIGINAL 1L REV02 CX27MIL" at bounding box center [1384, 557] width 352 height 30
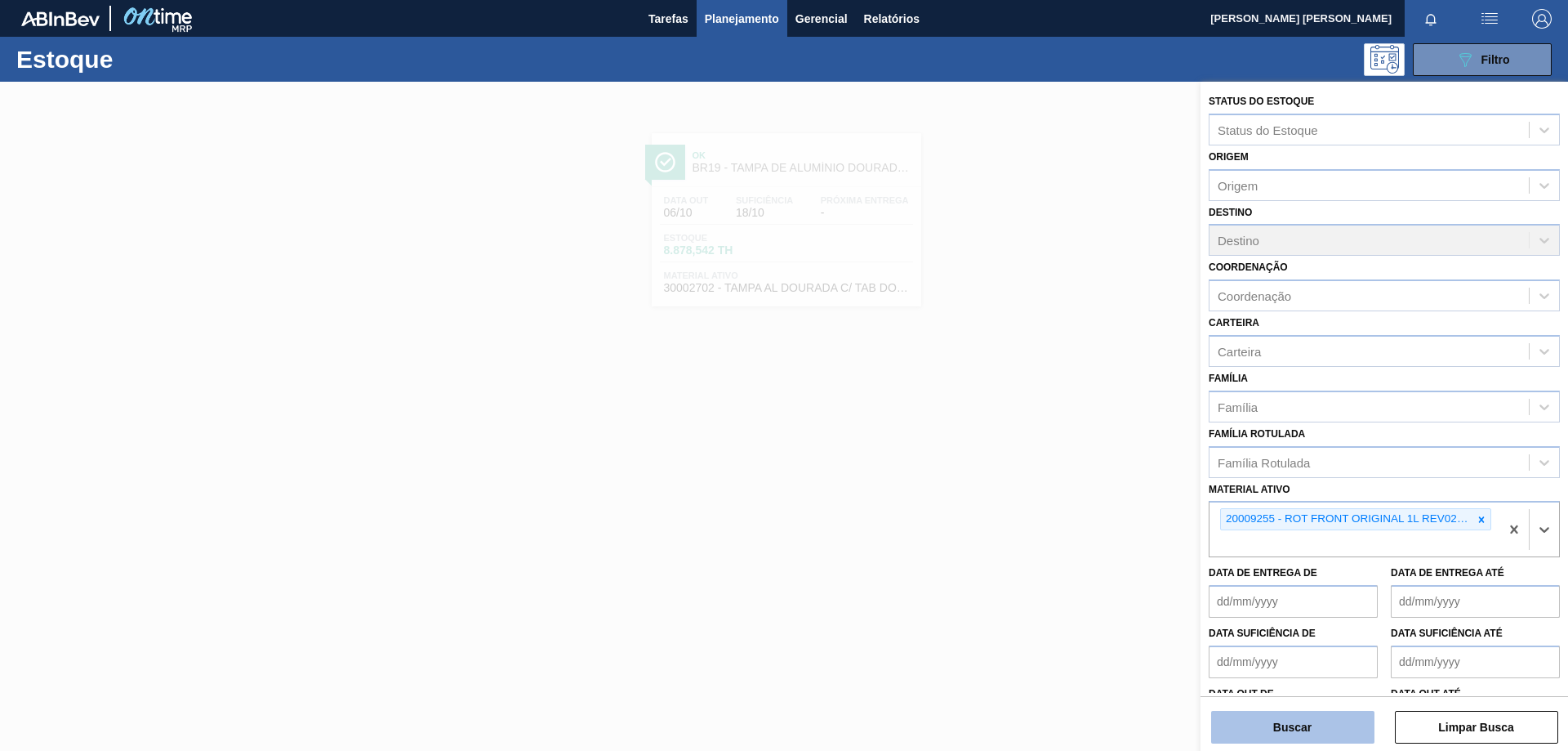
click at [1300, 731] on button "Buscar" at bounding box center [1293, 728] width 164 height 33
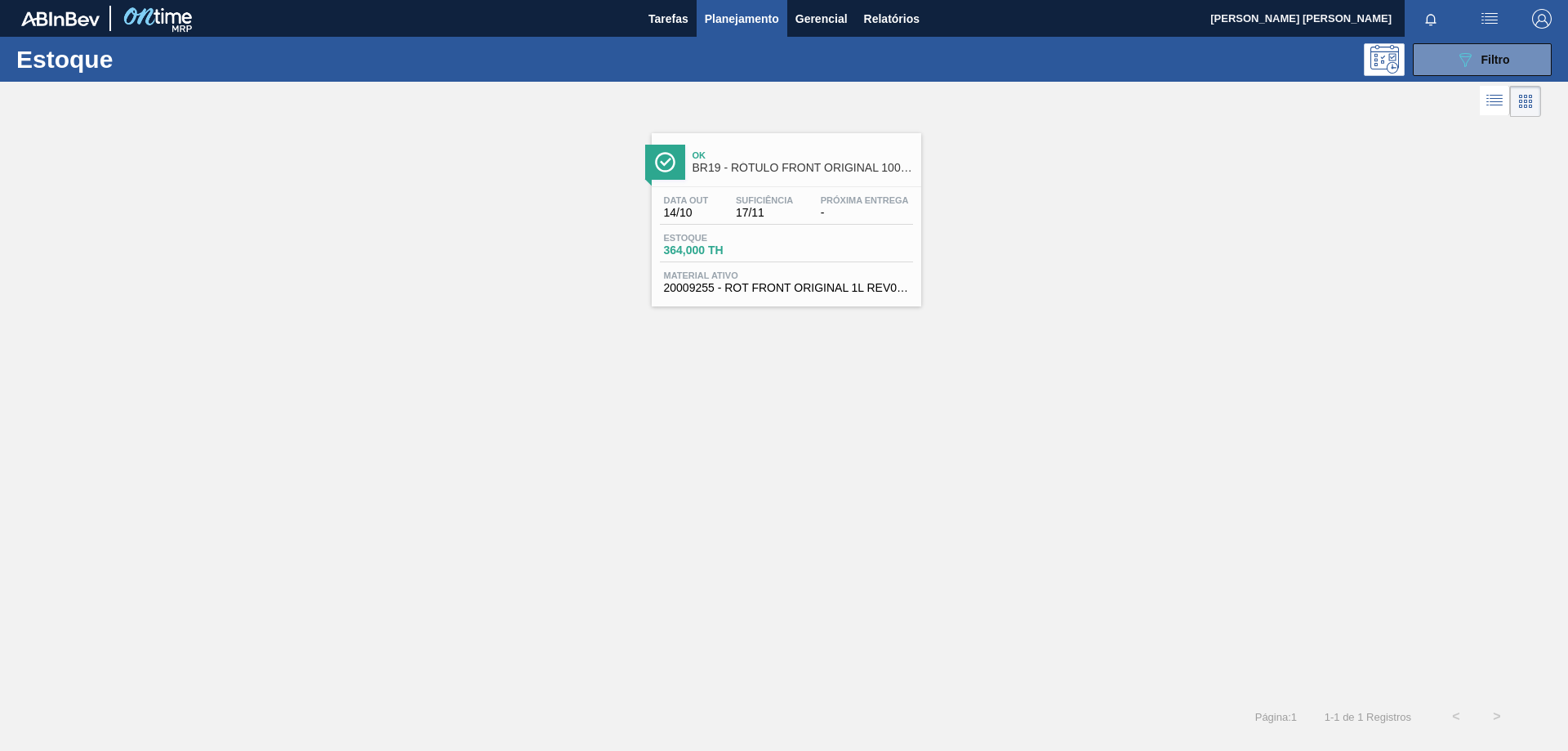
click at [801, 237] on div "Estoque 364,000 TH" at bounding box center [786, 248] width 253 height 29
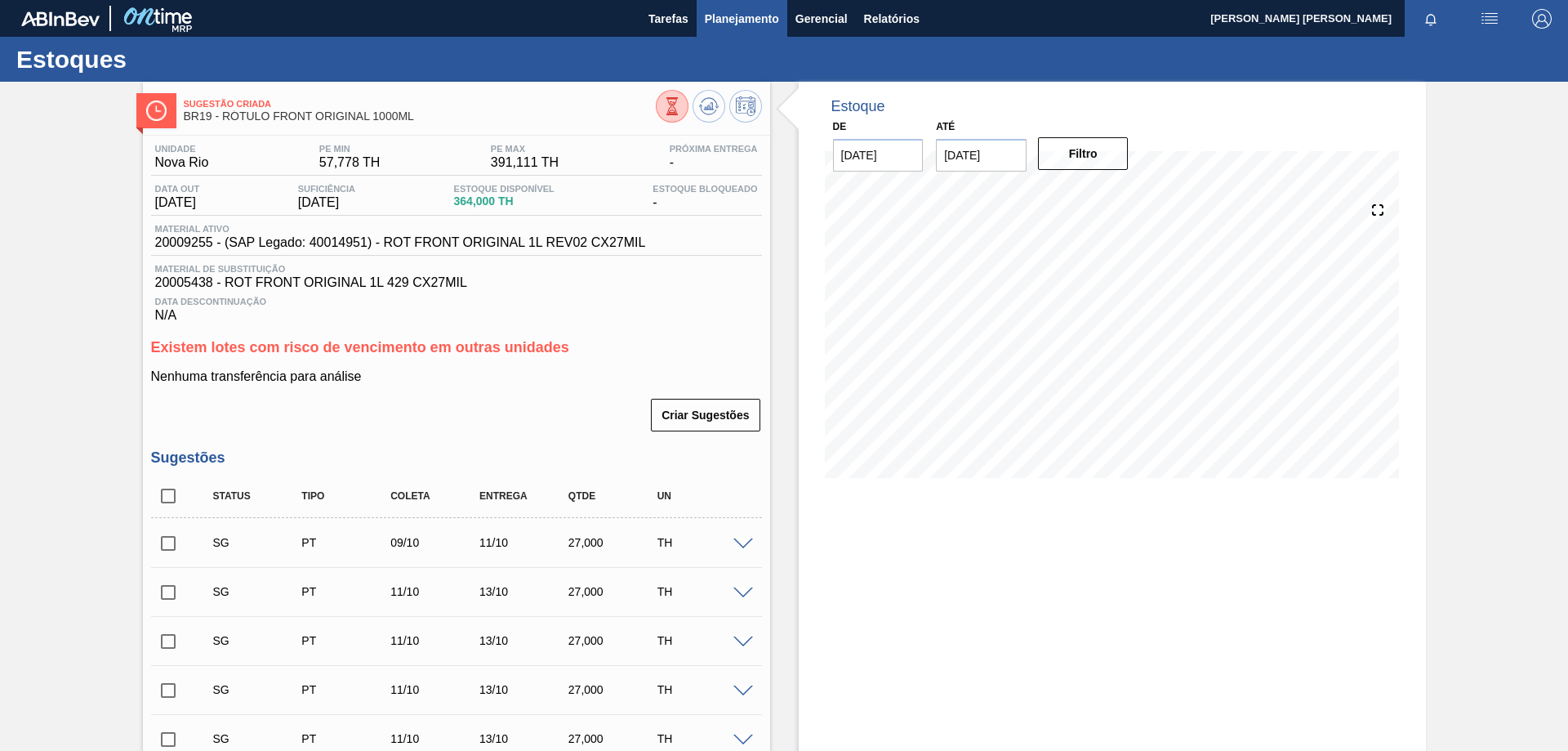
click at [728, 6] on button "Planejamento" at bounding box center [742, 18] width 91 height 36
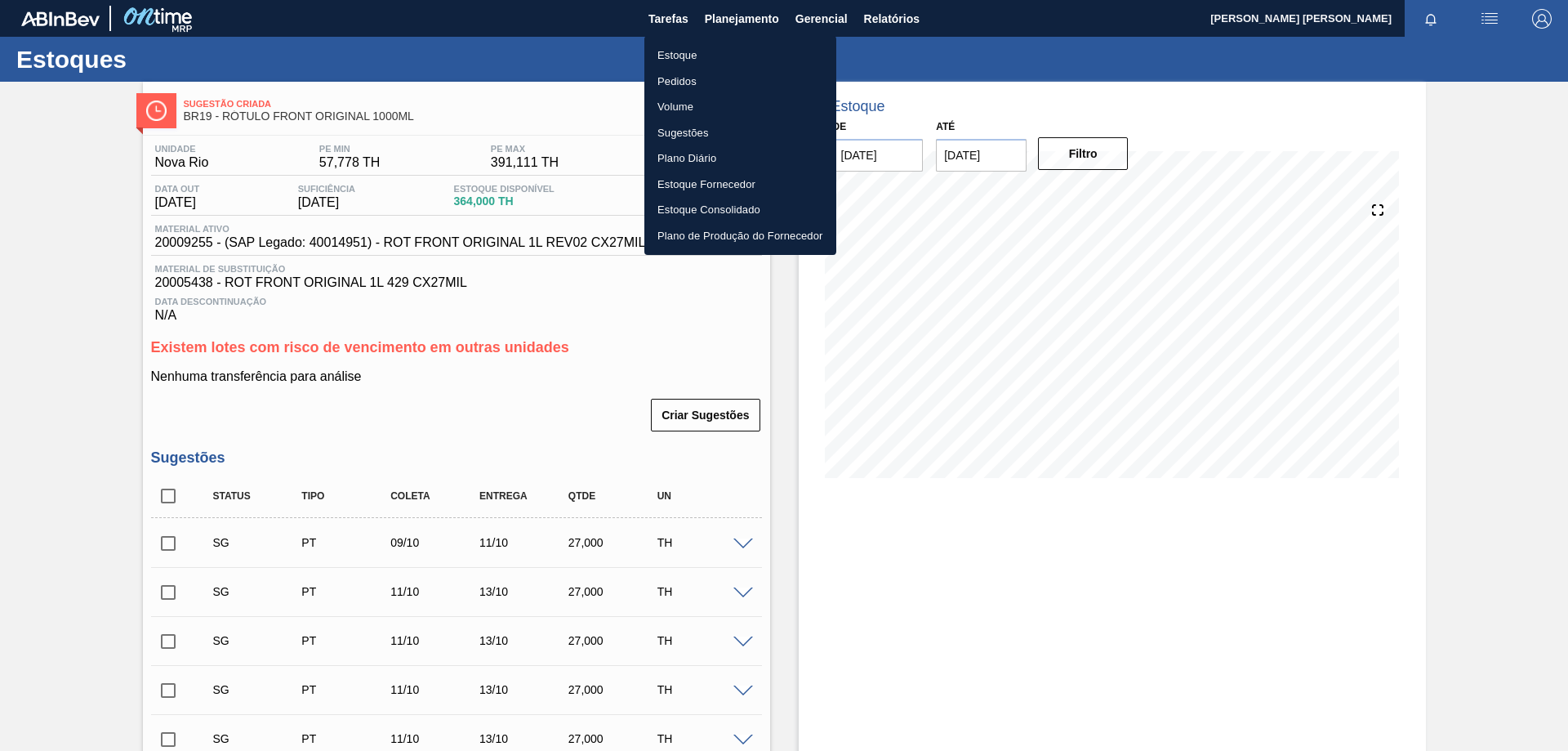
click at [685, 56] on li "Estoque" at bounding box center [740, 55] width 192 height 26
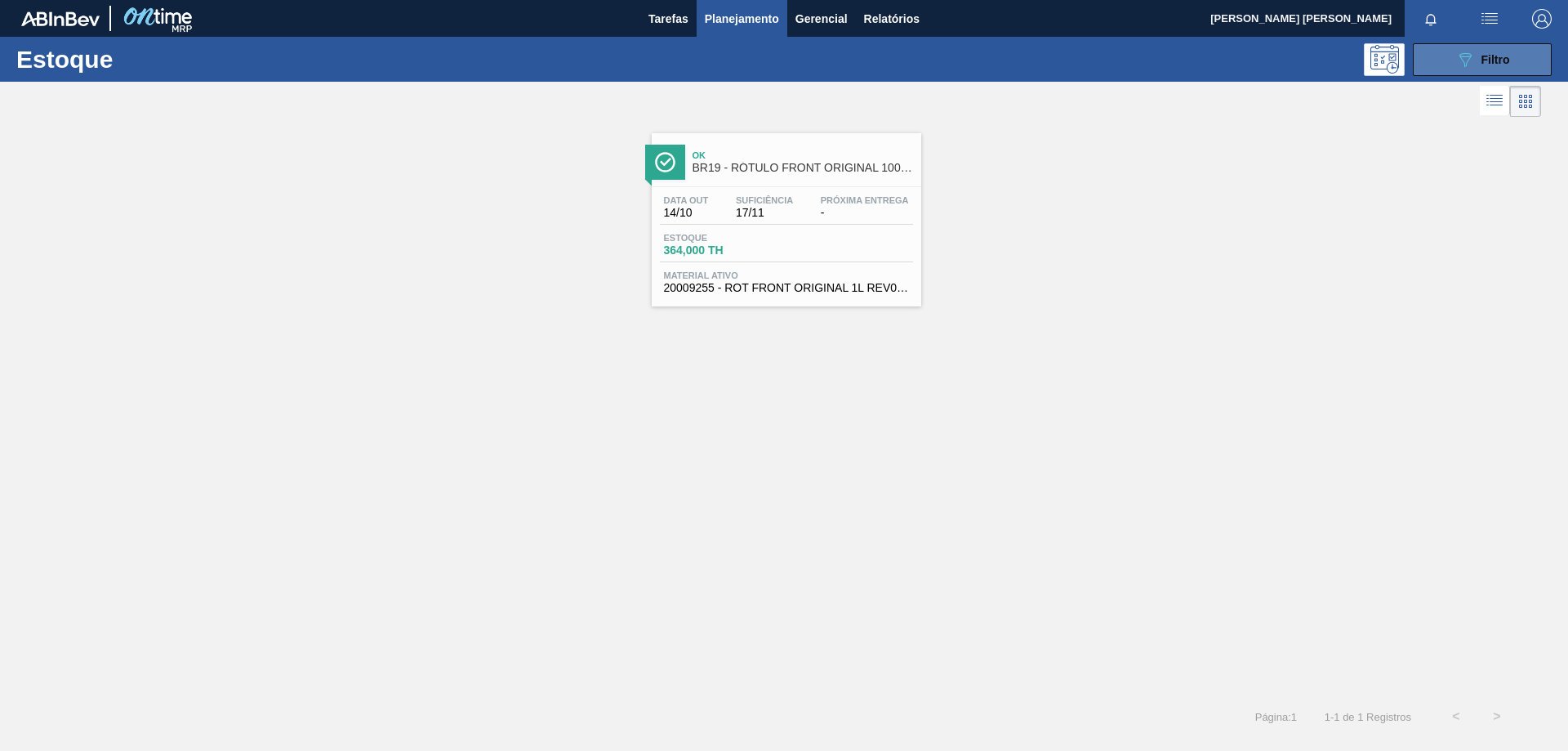
click at [1452, 59] on button "089F7B8B-B2A5-4AFE-B5C0-19BA573D28AC Filtro" at bounding box center [1482, 60] width 139 height 33
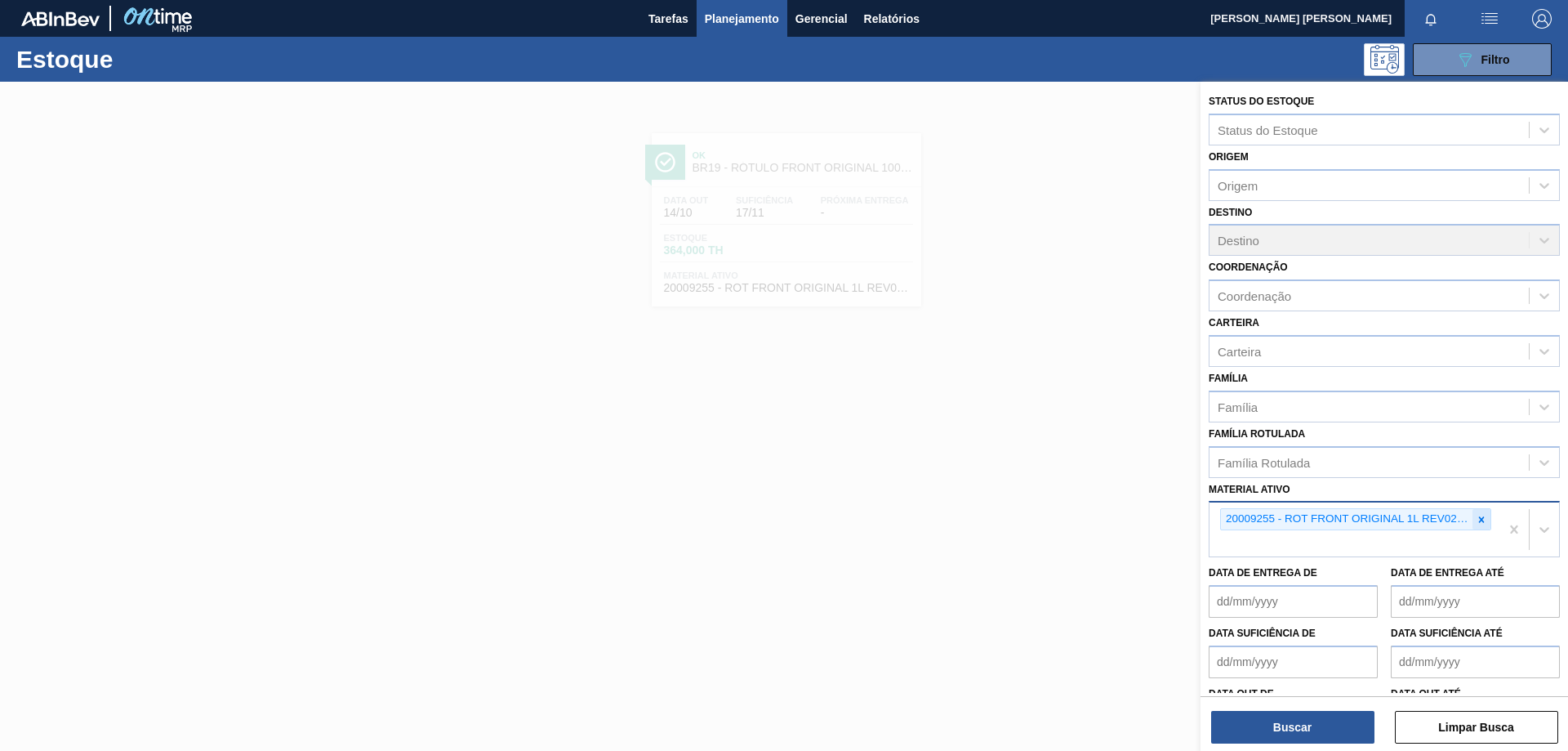
click at [1476, 526] on div at bounding box center [1481, 520] width 18 height 21
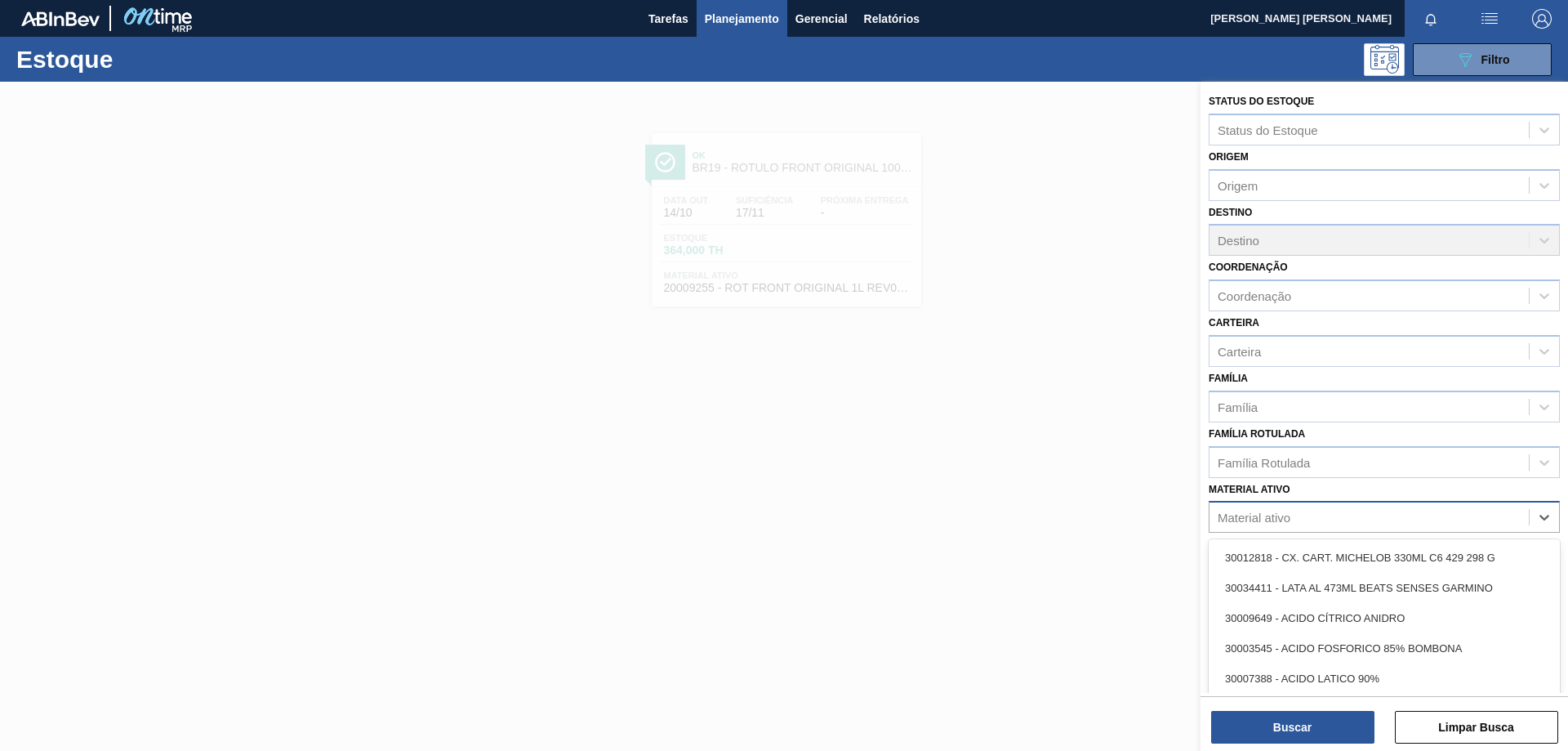
click at [1382, 527] on div "Material ativo" at bounding box center [1369, 517] width 319 height 23
paste ativo "20009292"
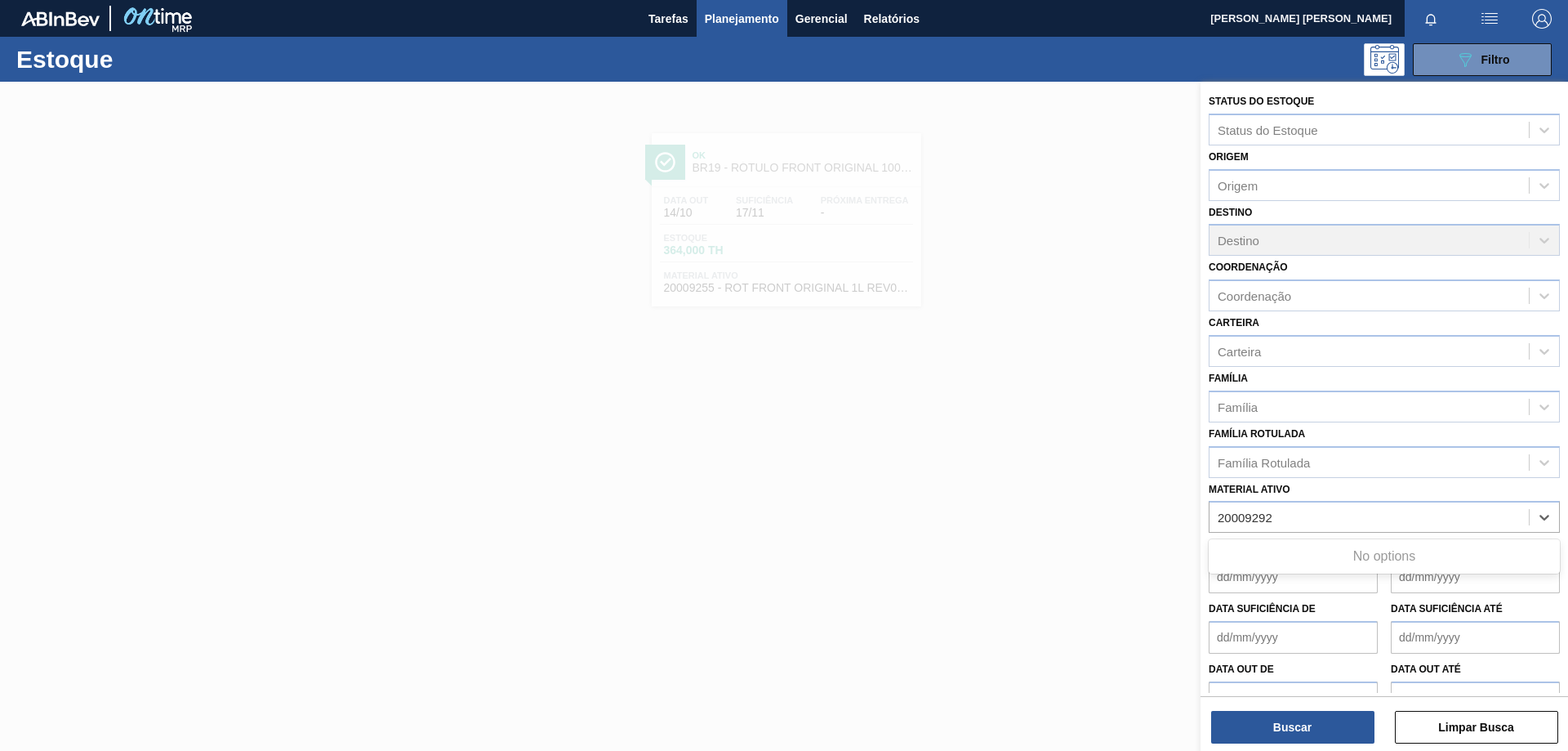
click at [1364, 556] on div "No options" at bounding box center [1384, 556] width 352 height 28
type ativo "20009292"
click at [1279, 515] on div "Material ativo" at bounding box center [1254, 518] width 73 height 14
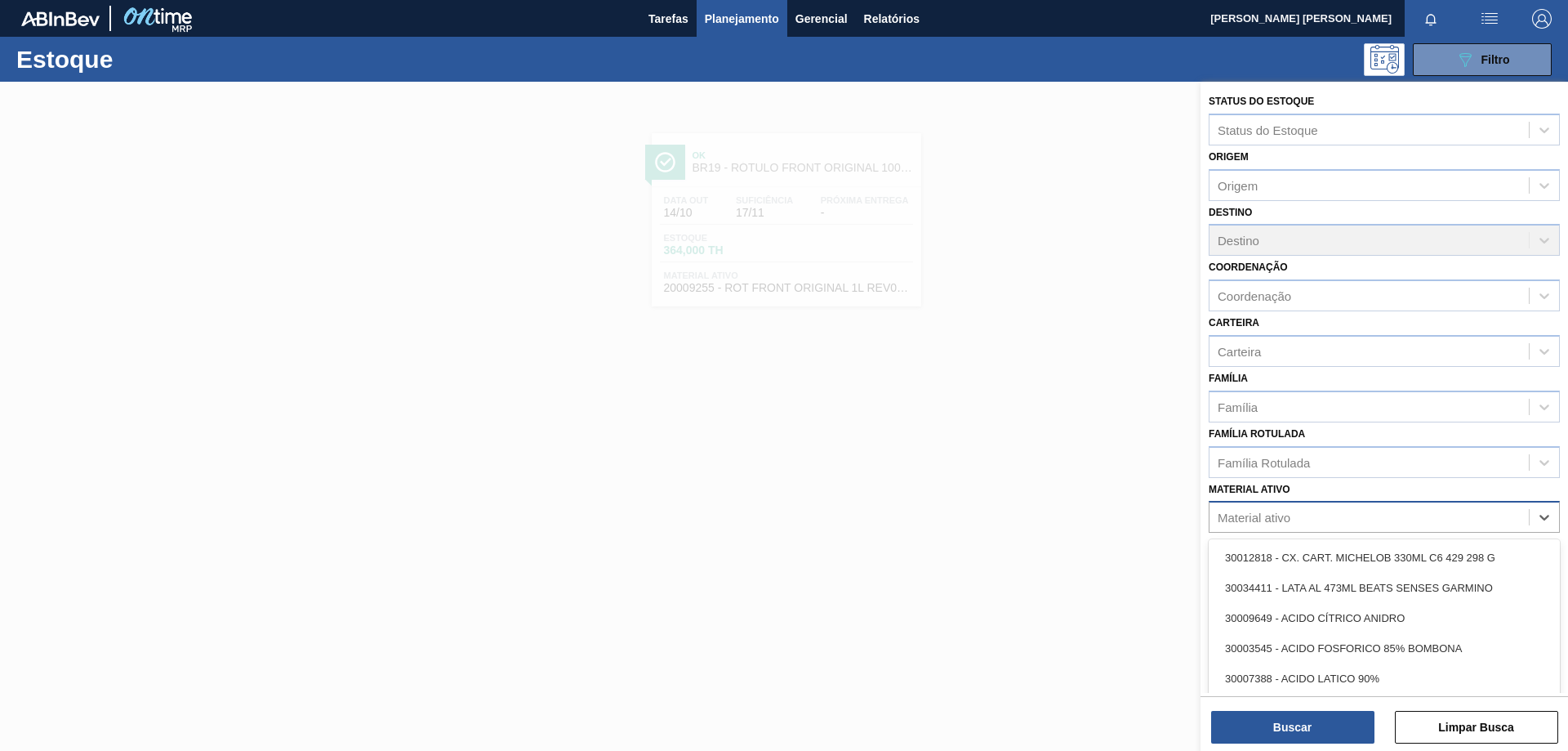
paste ativo "30033934"
type ativo "30033934"
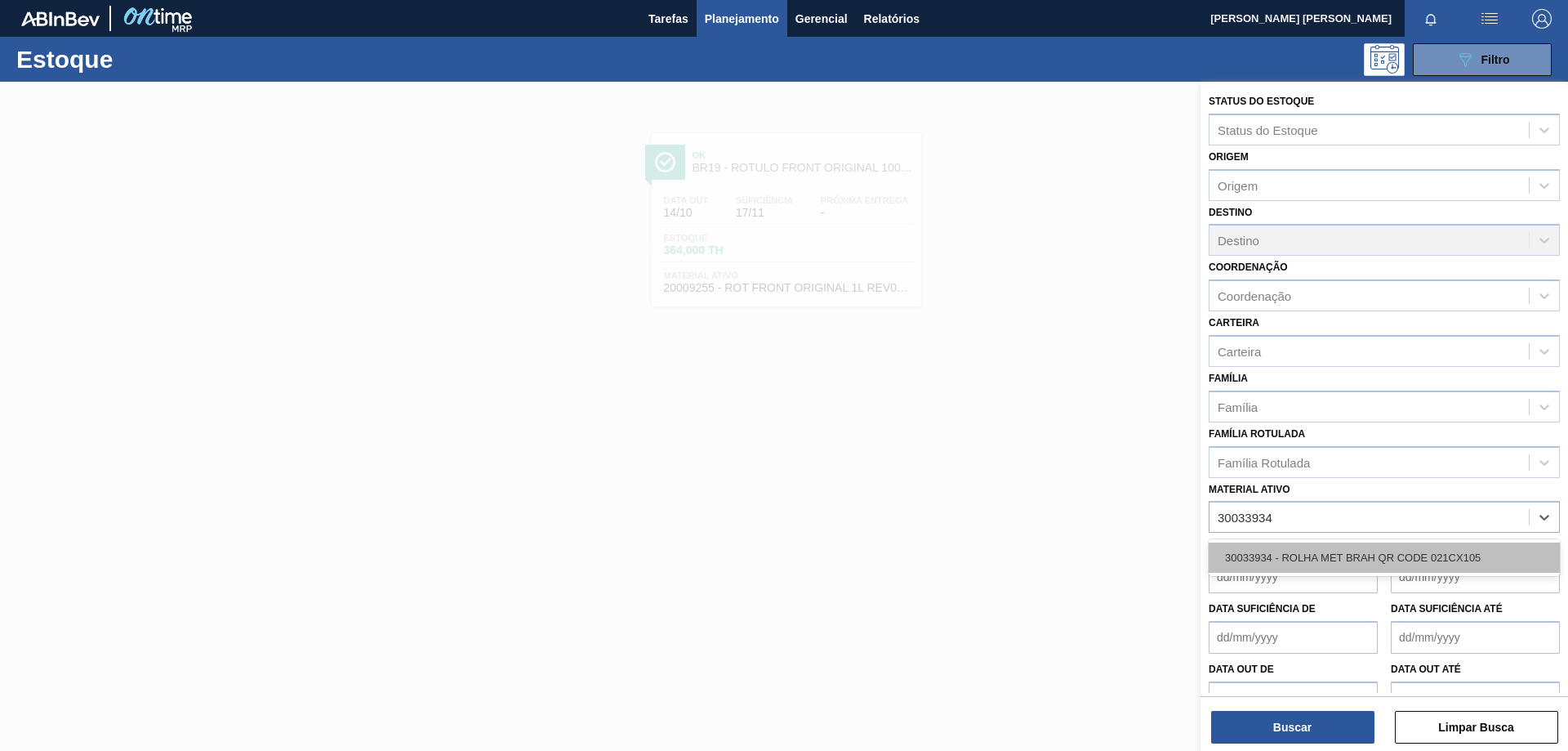
click at [1274, 554] on div "30033934 - ROLHA MET BRAH QR CODE 021CX105" at bounding box center [1384, 557] width 352 height 30
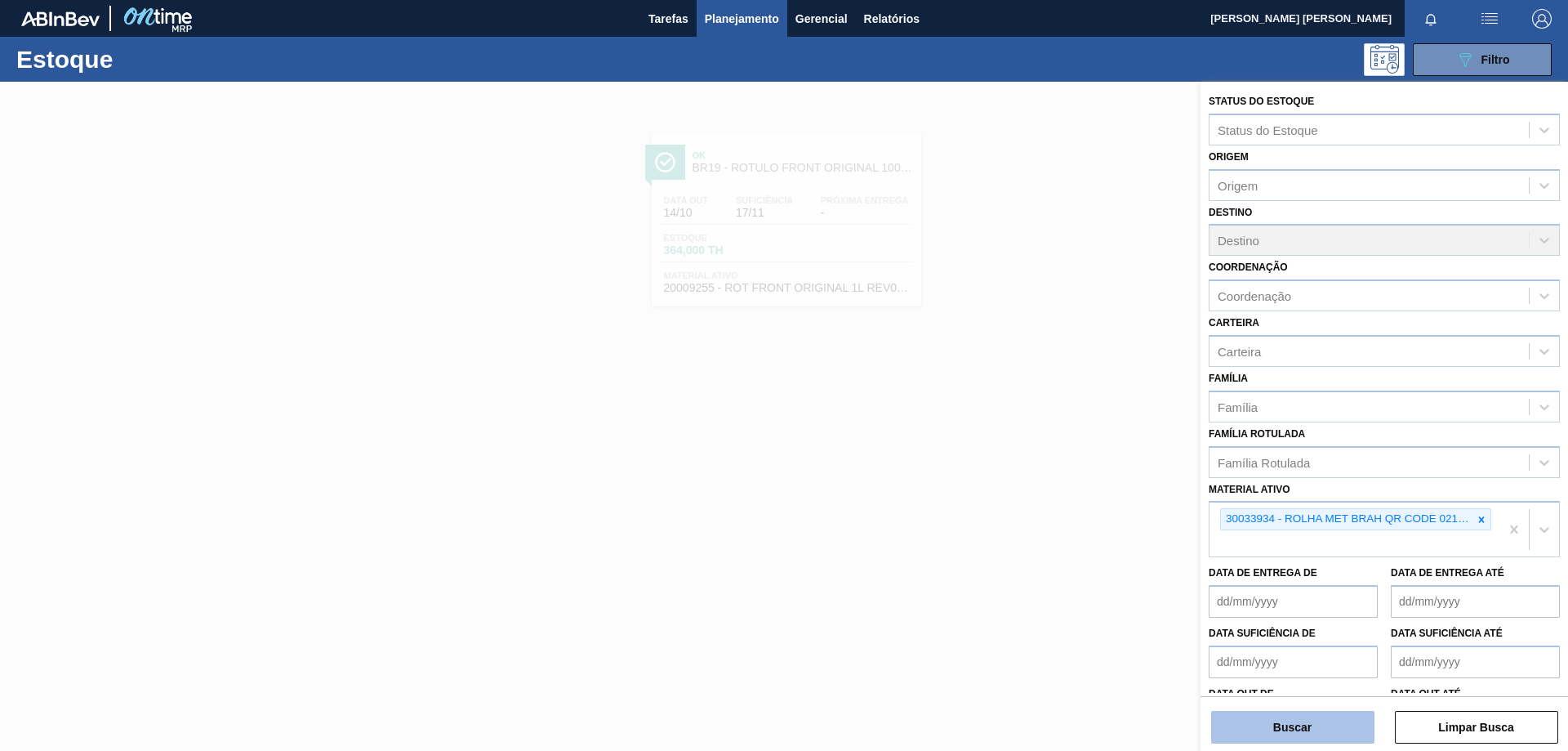
click at [1274, 728] on button "Buscar" at bounding box center [1293, 728] width 164 height 33
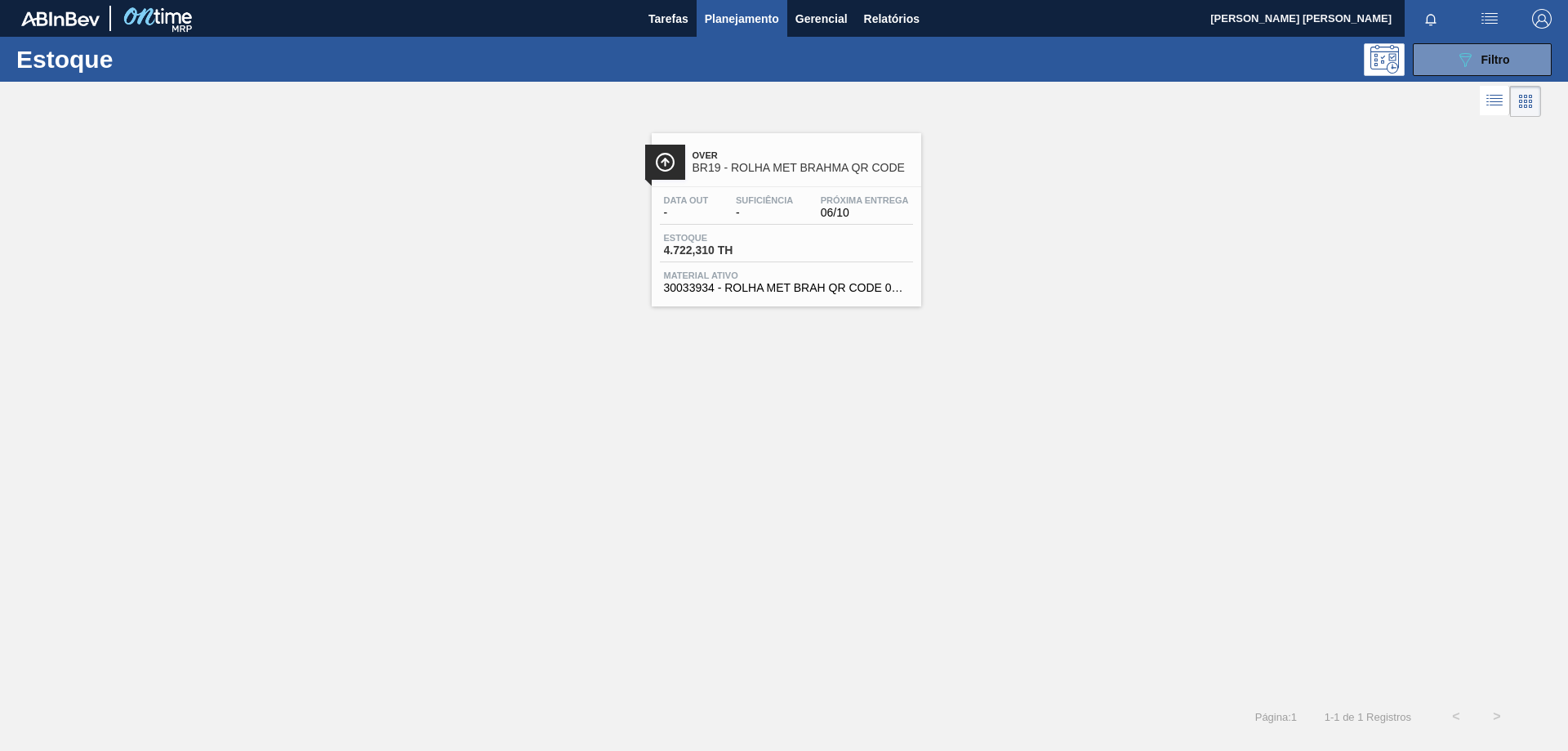
click at [778, 247] on div "Estoque 4.722,310 TH" at bounding box center [720, 244] width 122 height 23
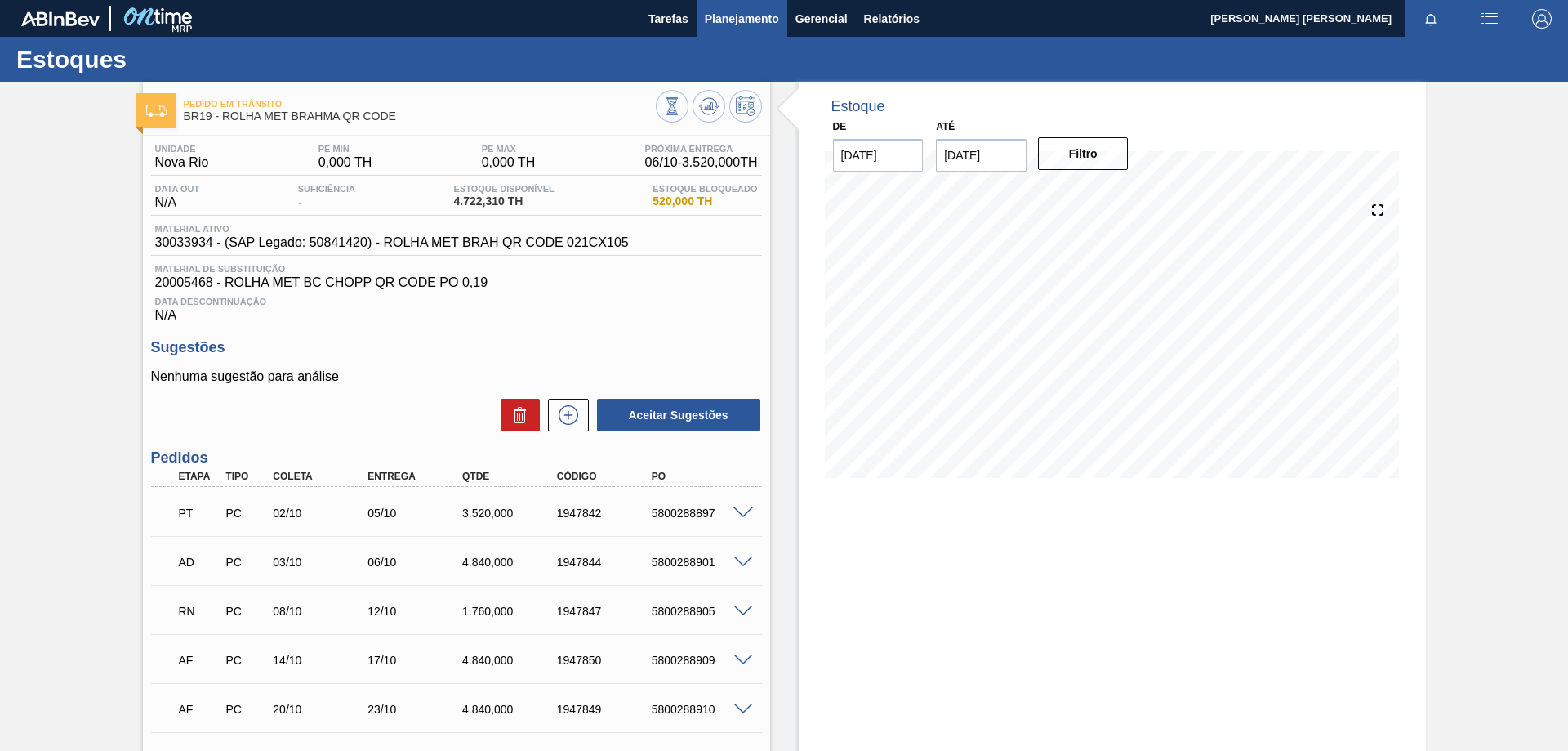
click at [753, 16] on span "Planejamento" at bounding box center [742, 18] width 74 height 20
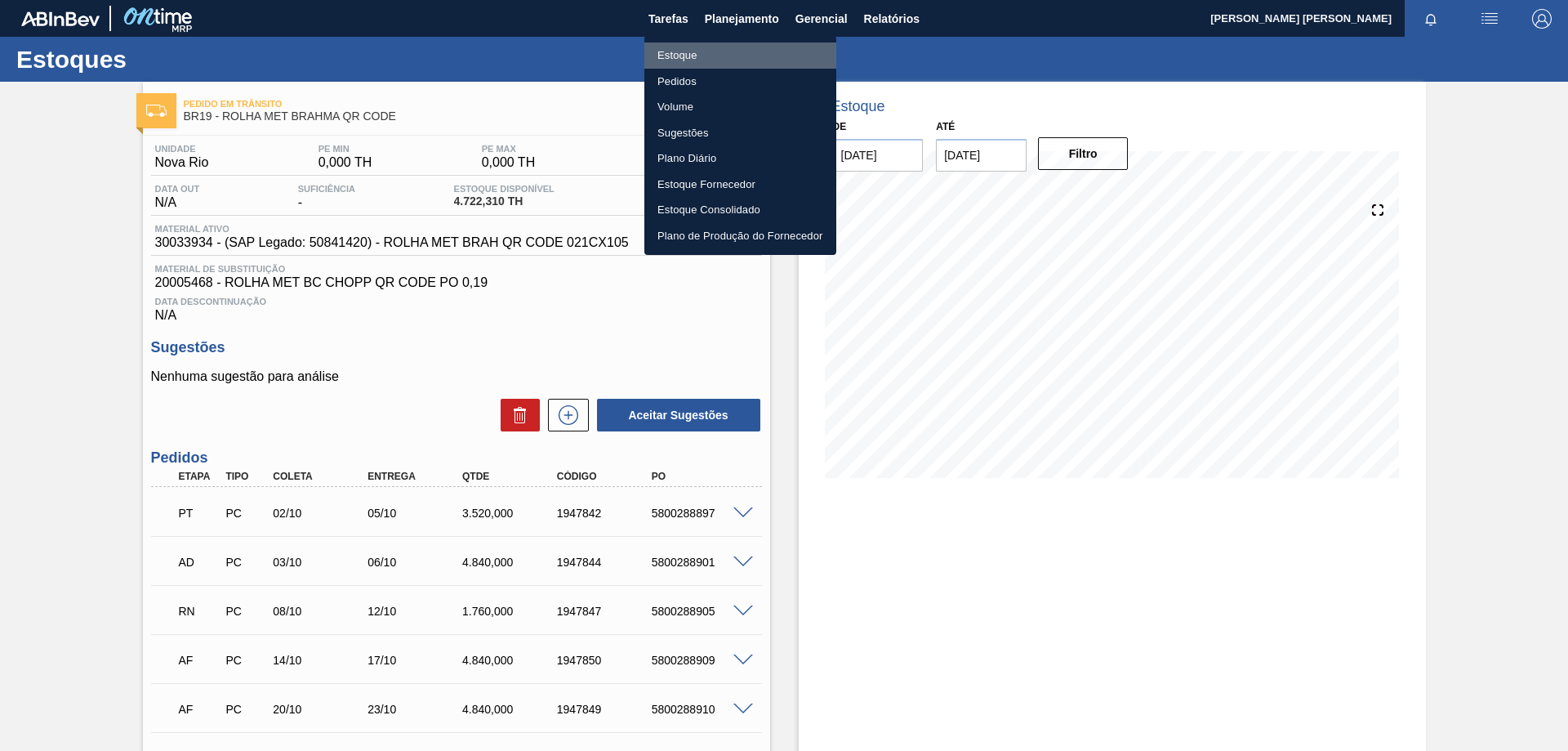
click at [696, 53] on li "Estoque" at bounding box center [740, 55] width 192 height 26
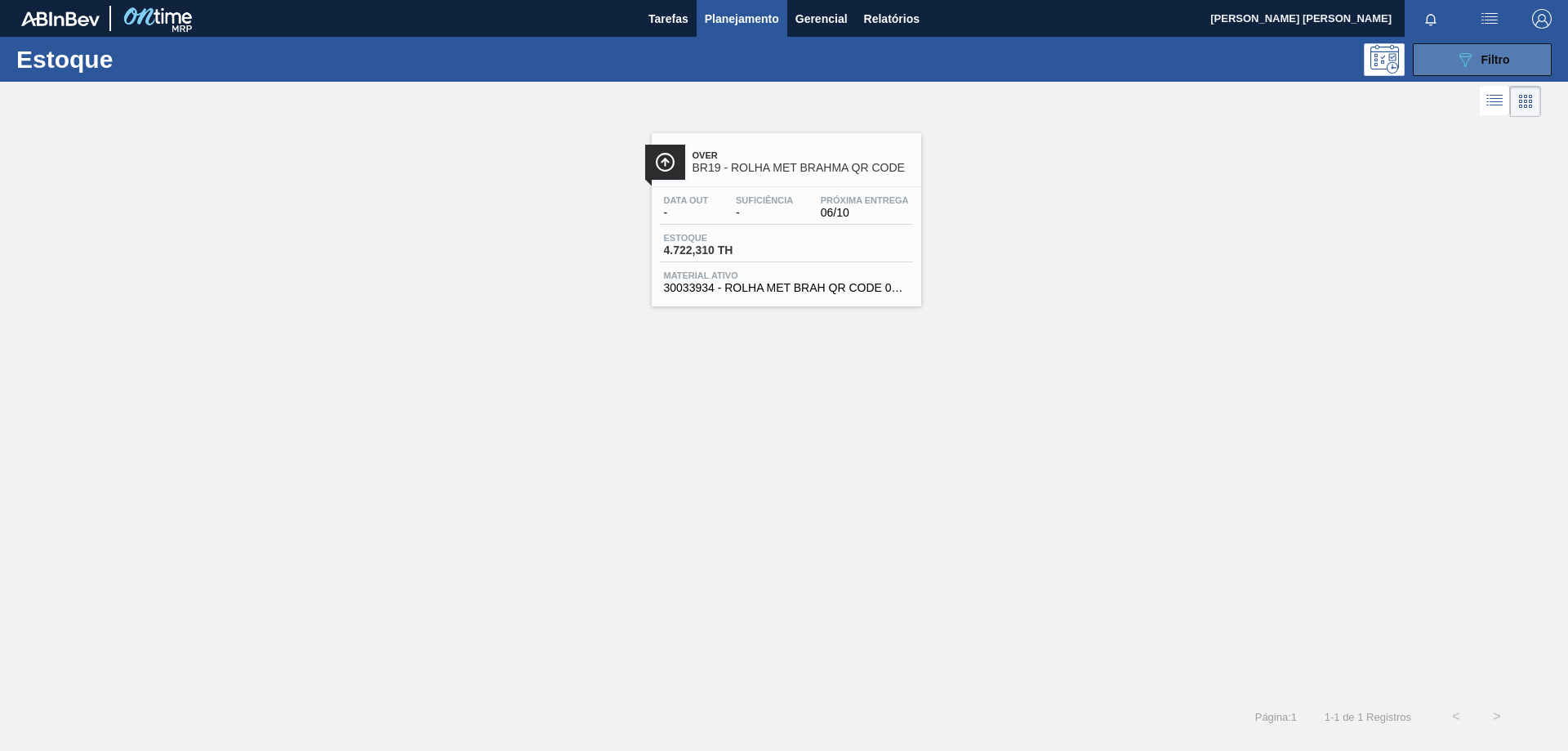
click at [1515, 58] on button "089F7B8B-B2A5-4AFE-B5C0-19BA573D28AC Filtro" at bounding box center [1482, 60] width 139 height 33
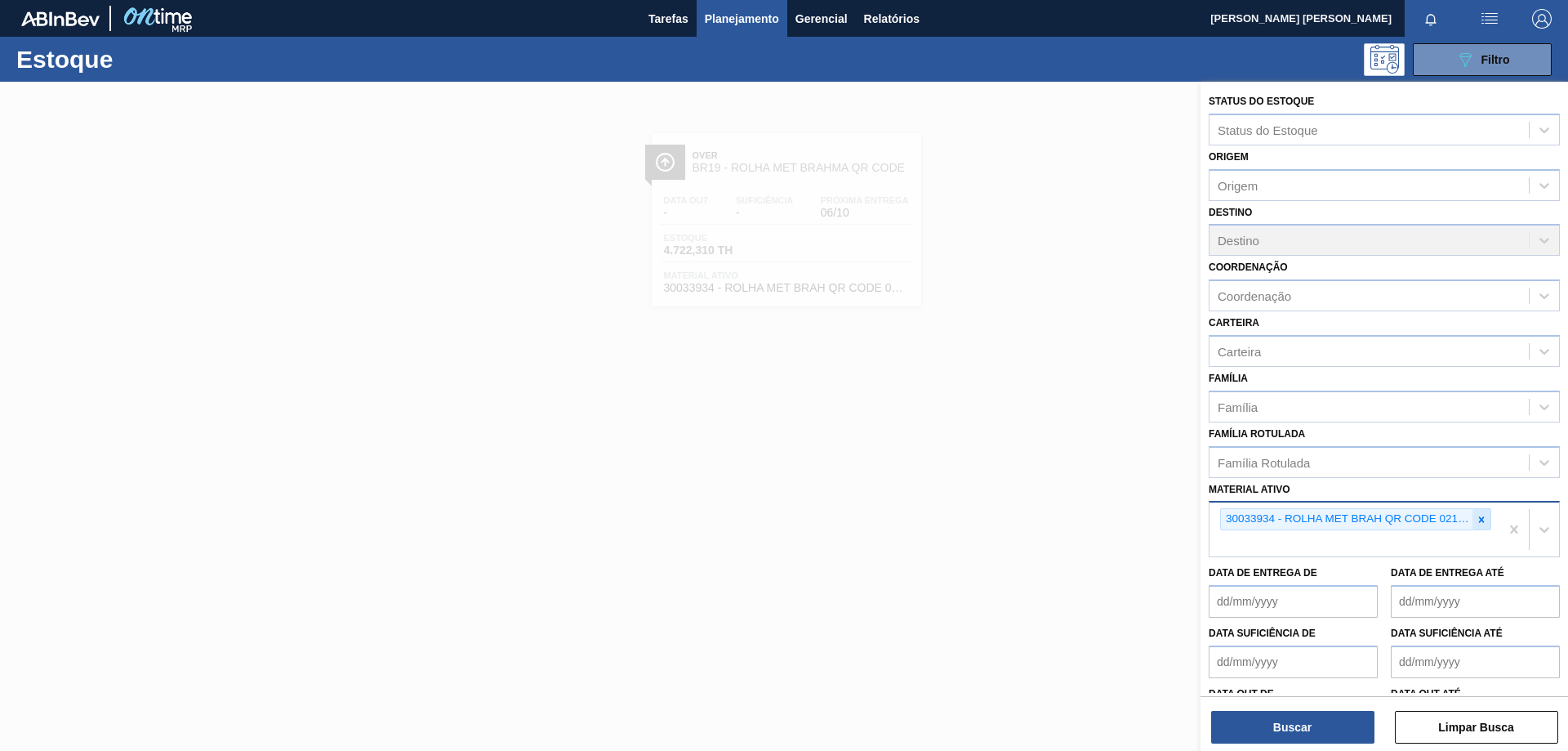
click at [1476, 524] on icon at bounding box center [1481, 519] width 11 height 11
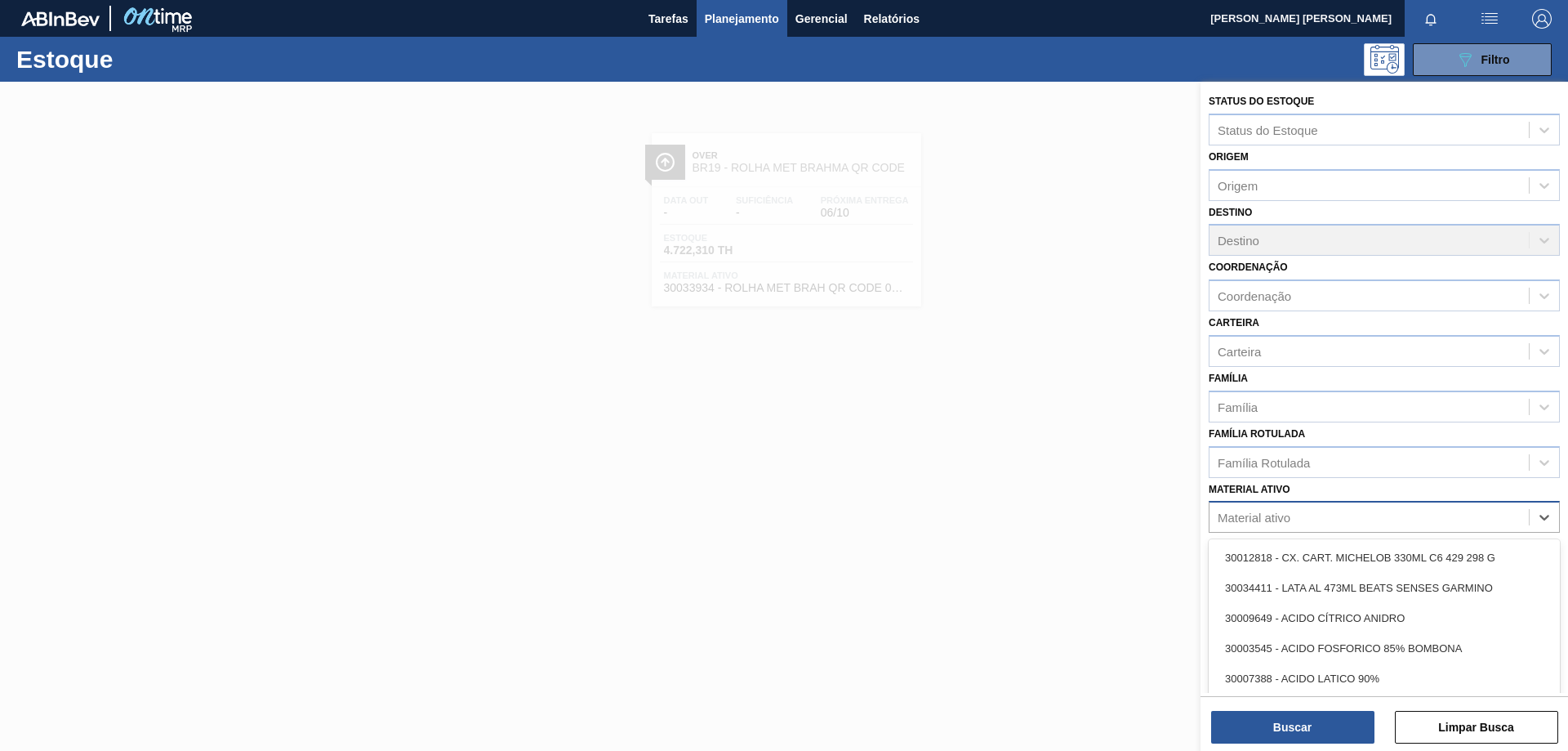
click at [1410, 526] on div "Material ativo" at bounding box center [1369, 517] width 319 height 23
paste ativo "30029454"
type ativo "30029454"
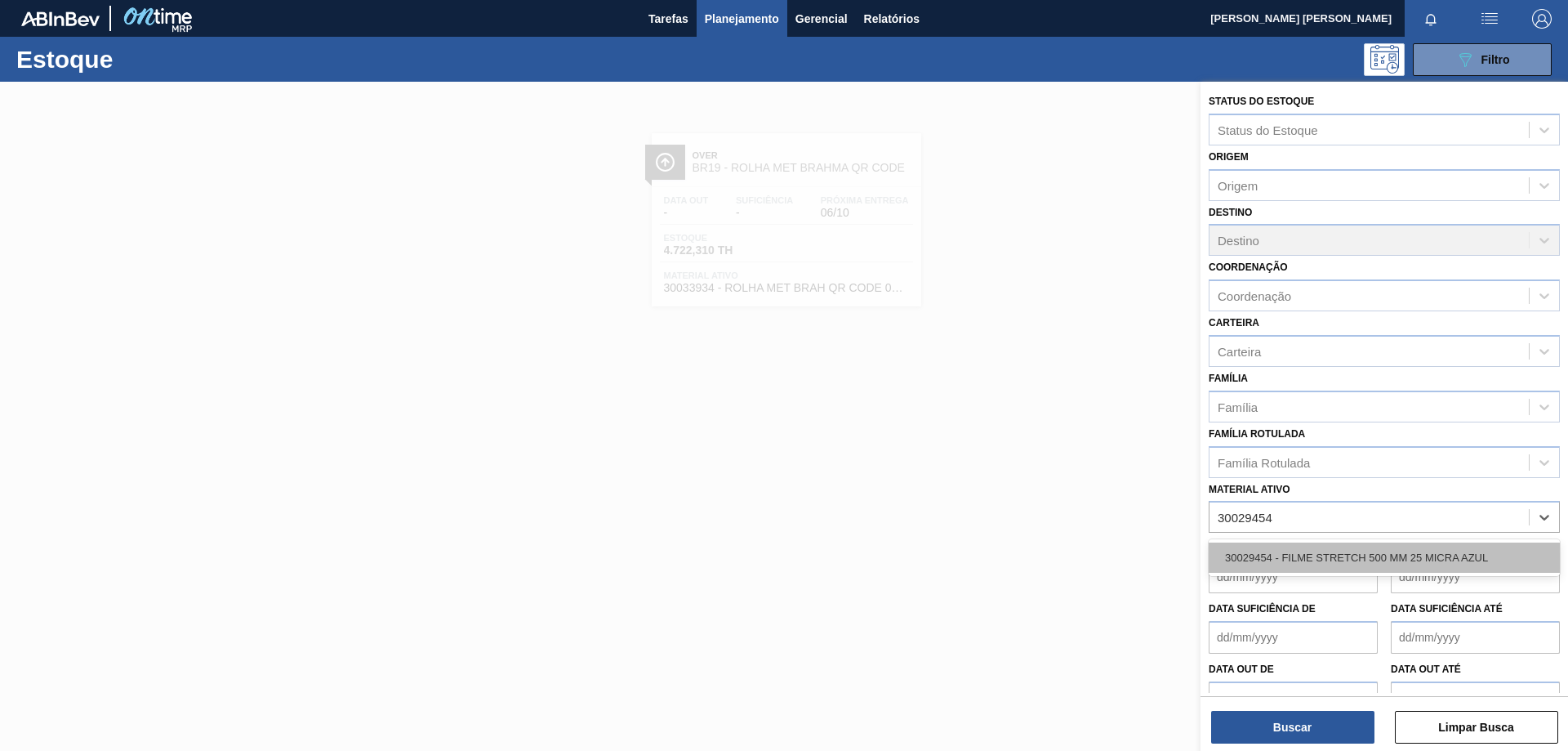
click at [1384, 566] on div "30029454 - FILME STRETCH 500 MM 25 MICRA AZUL" at bounding box center [1384, 557] width 352 height 30
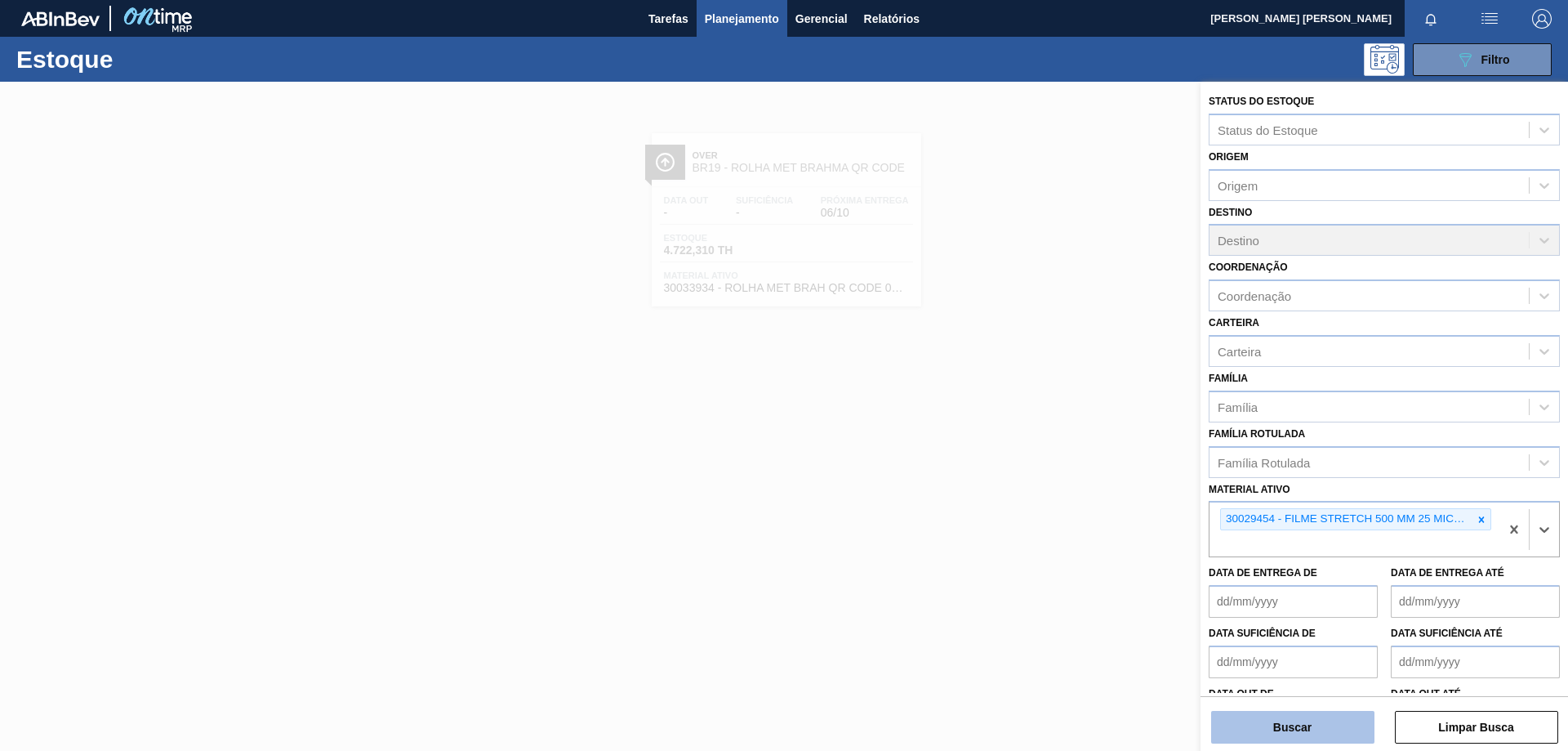
click at [1293, 731] on button "Buscar" at bounding box center [1293, 728] width 164 height 33
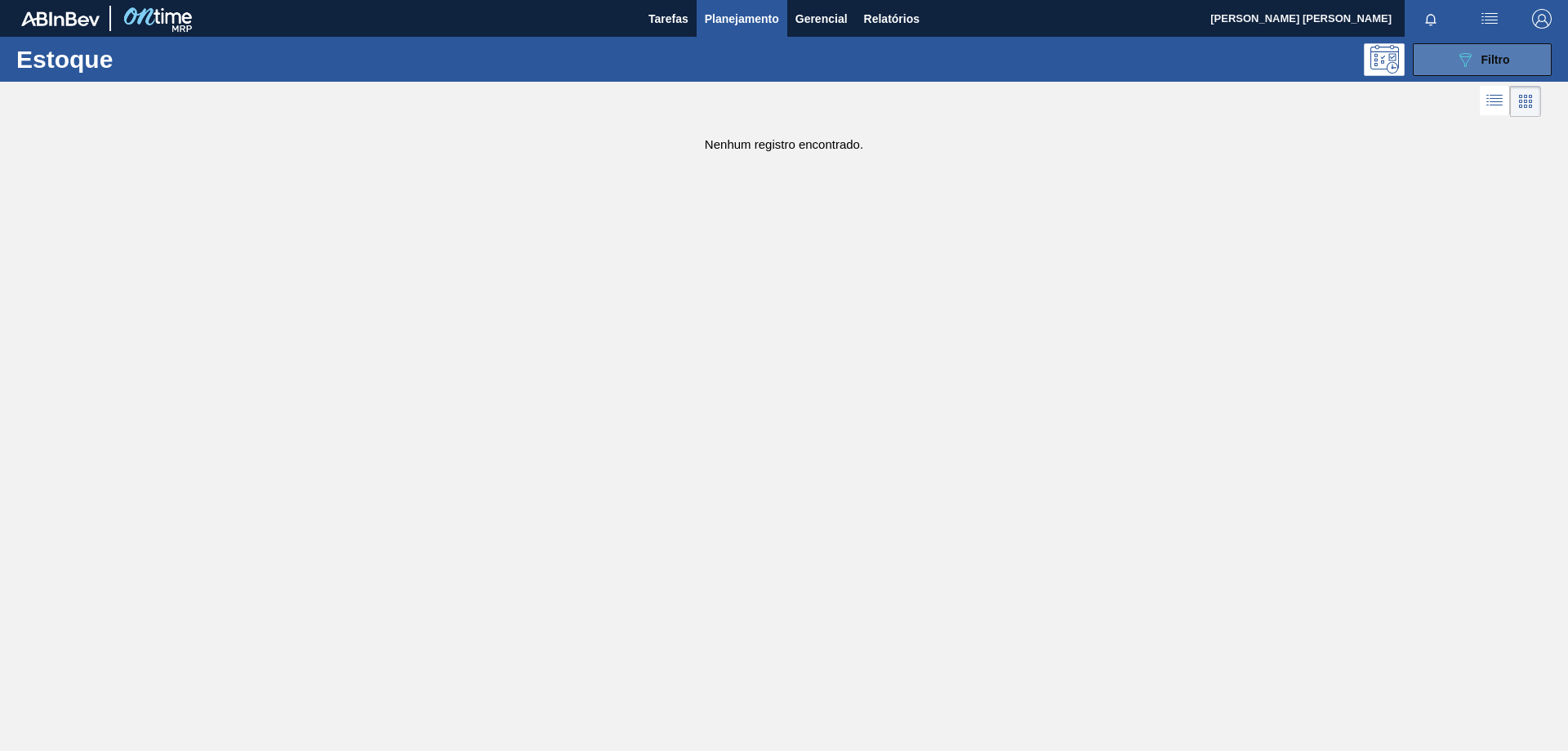
click at [1469, 65] on icon "089F7B8B-B2A5-4AFE-B5C0-19BA573D28AC" at bounding box center [1465, 60] width 20 height 20
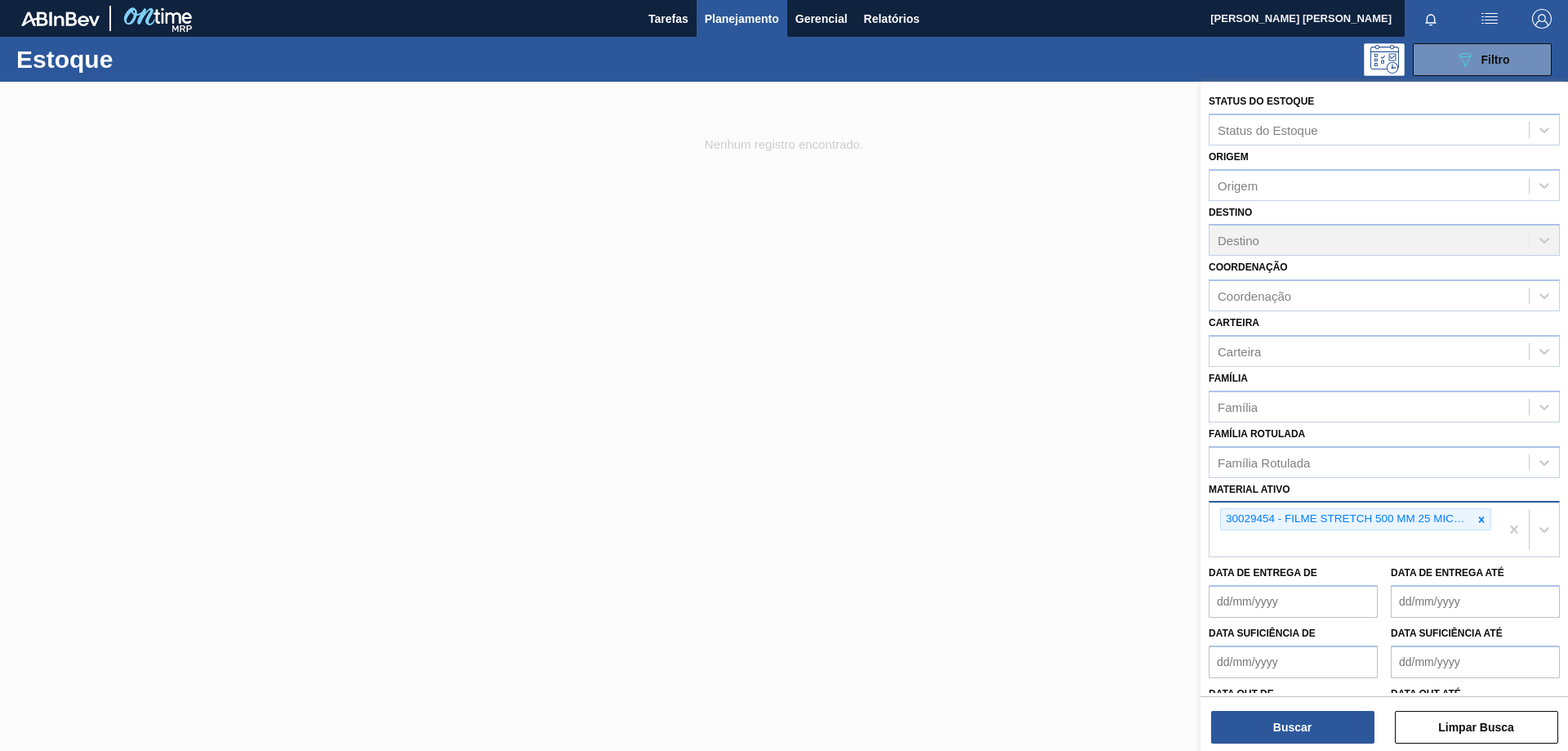
click at [1477, 524] on icon at bounding box center [1481, 519] width 11 height 11
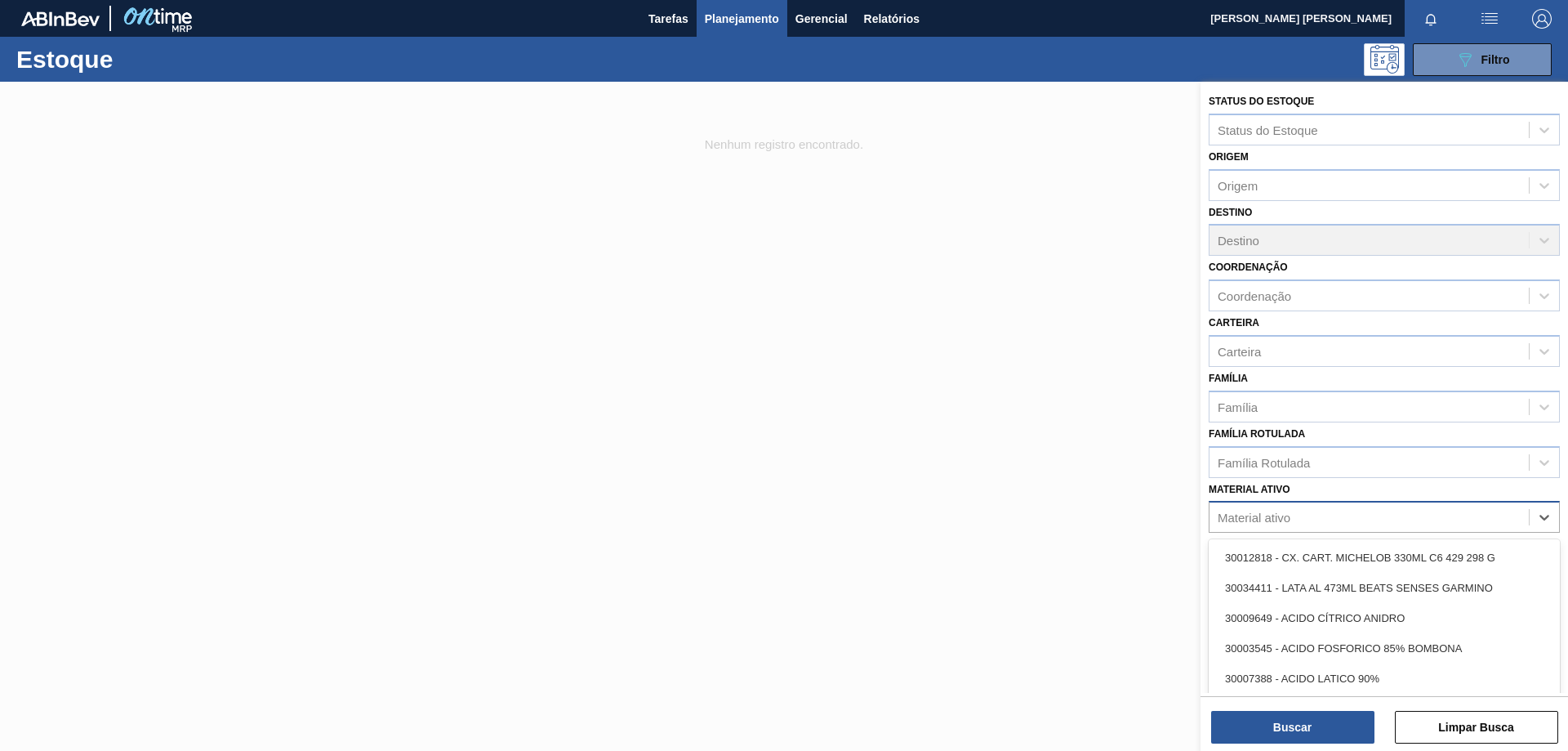
click at [1360, 519] on div "Material ativo" at bounding box center [1369, 517] width 319 height 23
paste ativo "30029454"
type ativo "30029454"
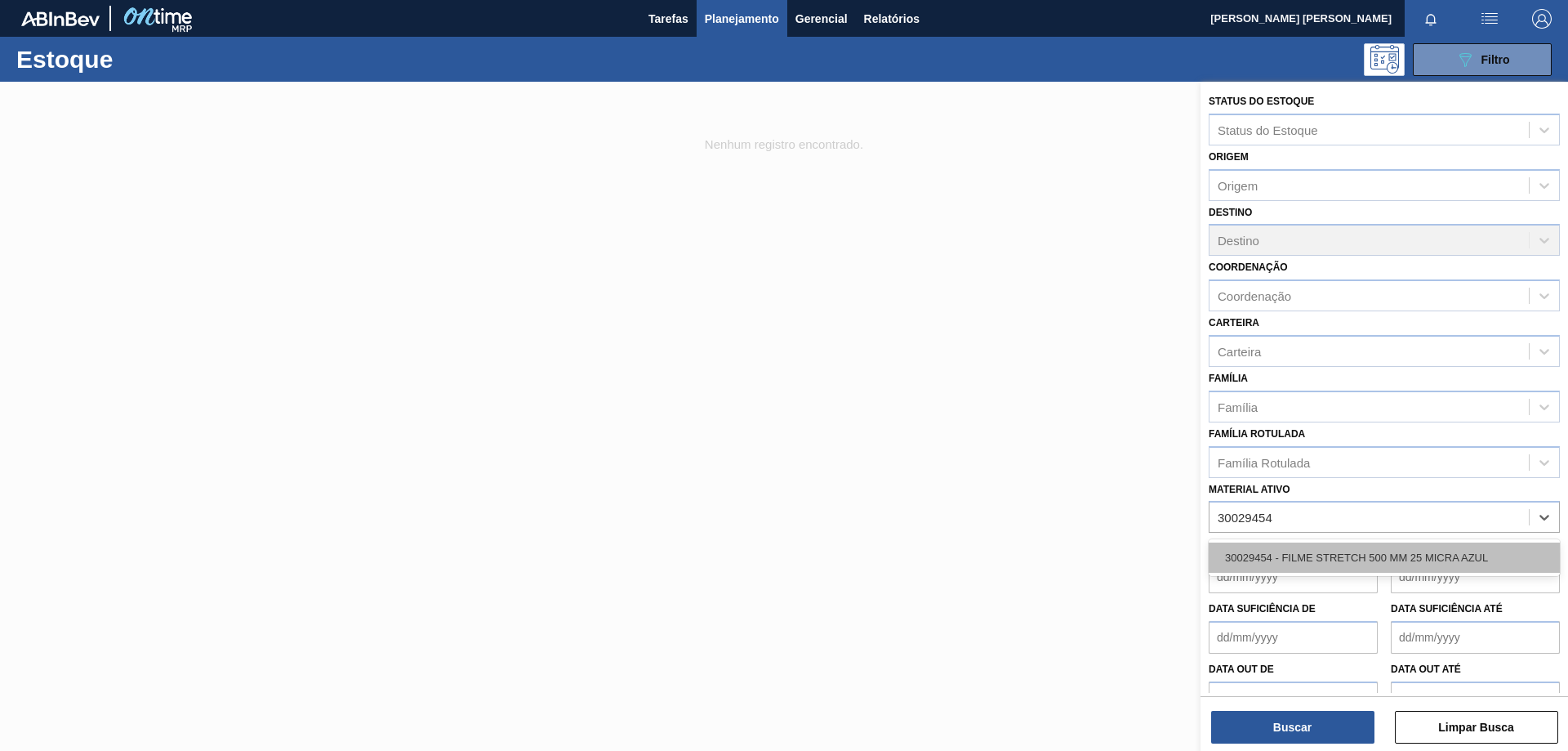
click at [1323, 554] on div "30029454 - FILME STRETCH 500 MM 25 MICRA AZUL" at bounding box center [1384, 557] width 352 height 30
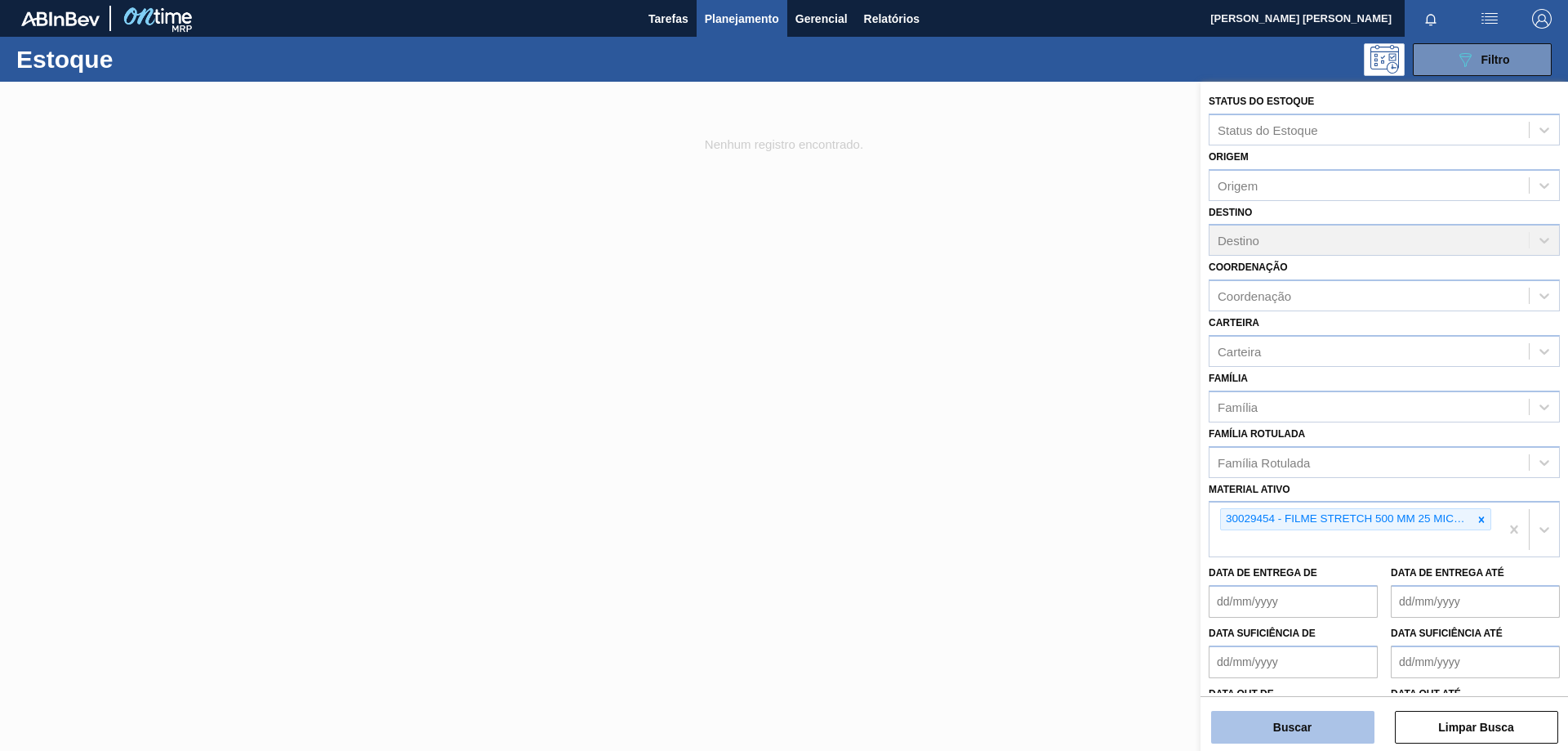
click at [1284, 728] on button "Buscar" at bounding box center [1293, 728] width 164 height 33
